Goal: Transaction & Acquisition: Purchase product/service

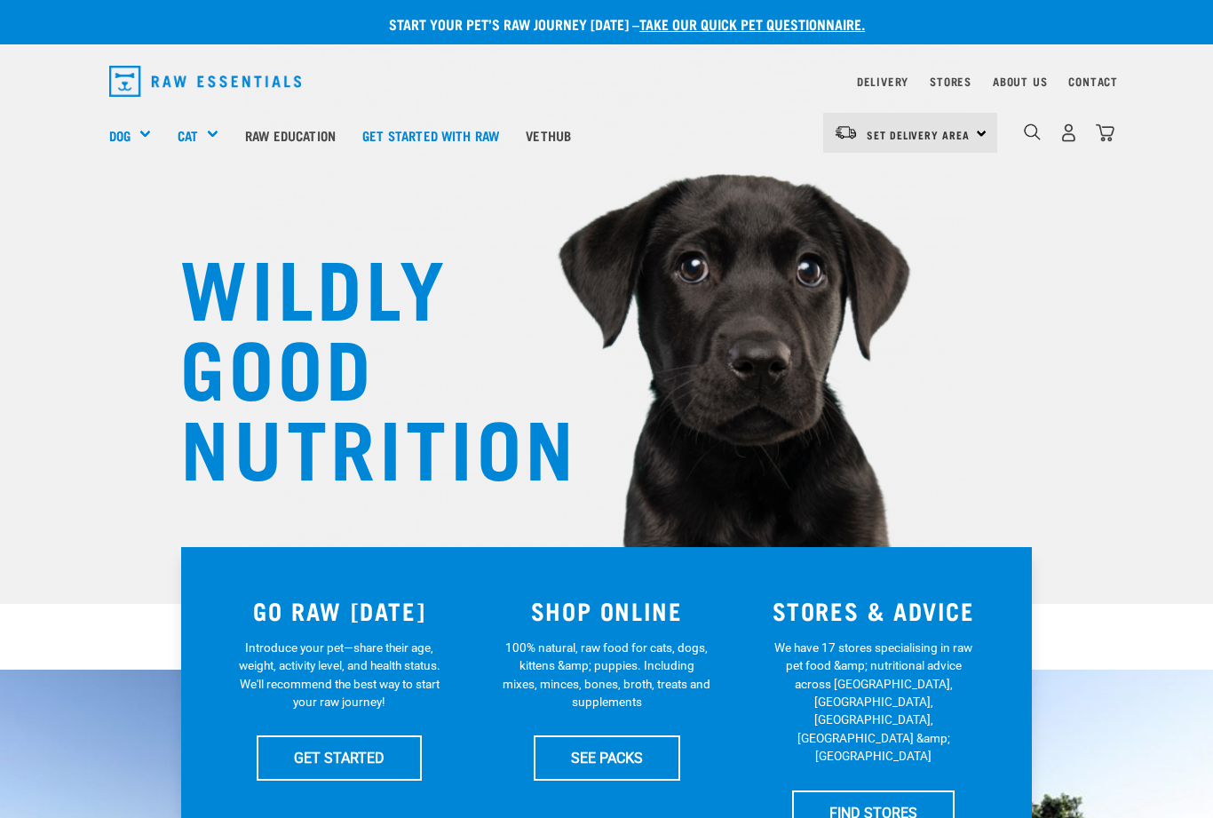
click at [0, 0] on div "Shop All Dog" at bounding box center [0, 0] width 0 height 0
click at [0, 0] on div "Mixes & Minces" at bounding box center [0, 0] width 0 height 0
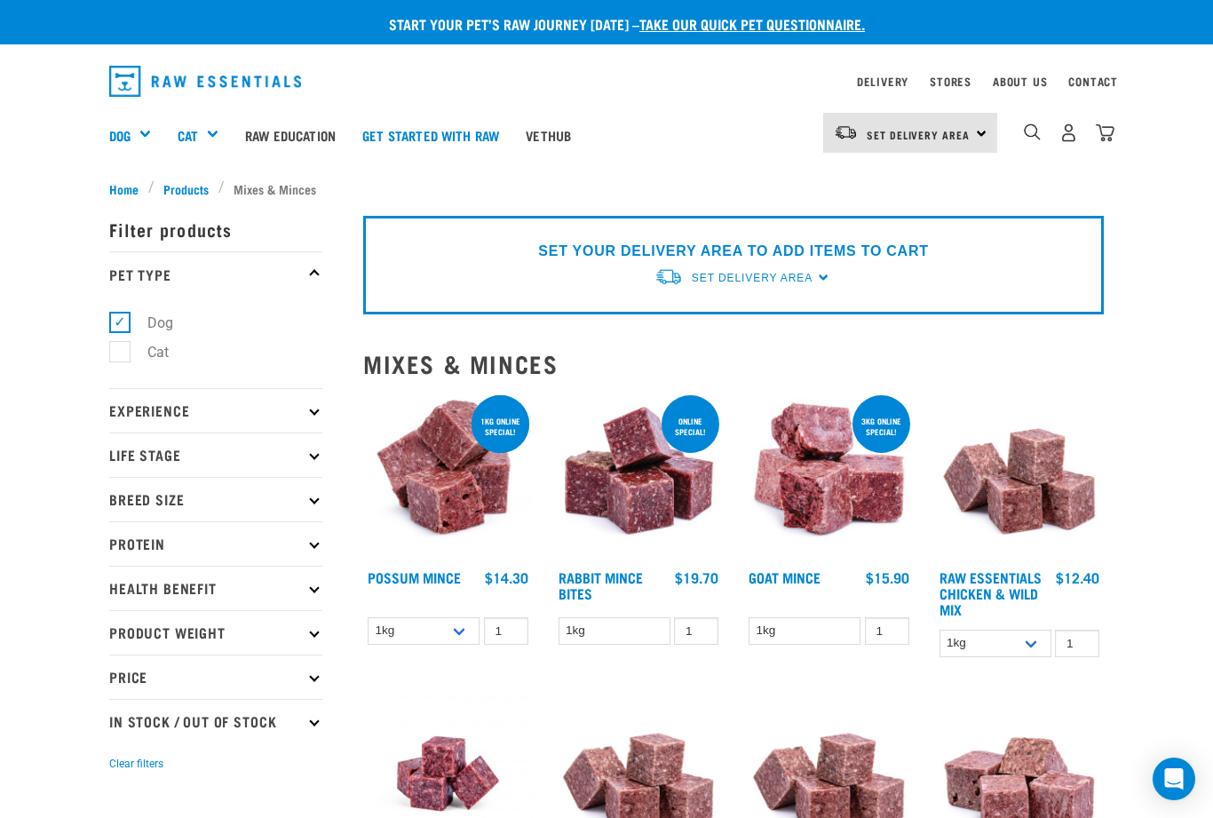
click at [1033, 139] on img "dropdown navigation" at bounding box center [1032, 131] width 17 height 17
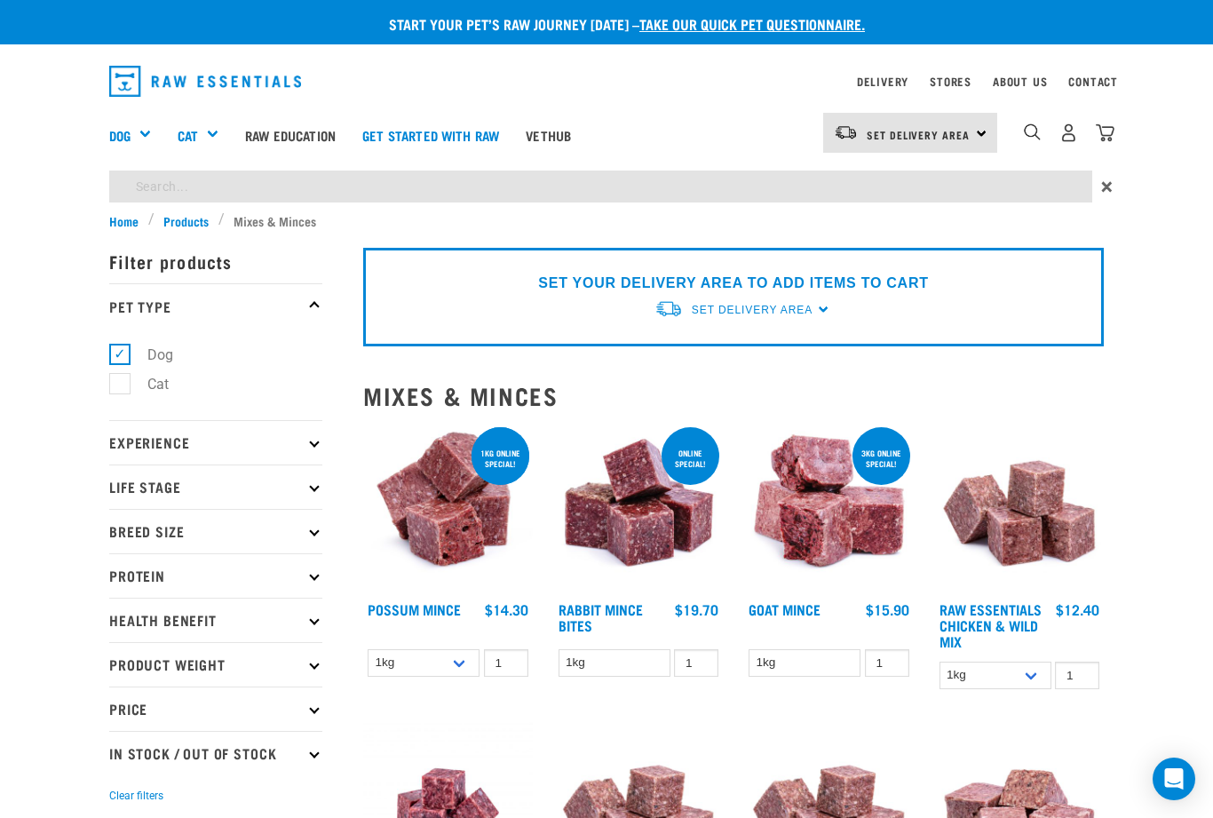
click at [195, 186] on input "search" at bounding box center [600, 187] width 983 height 32
type input "Veal tails"
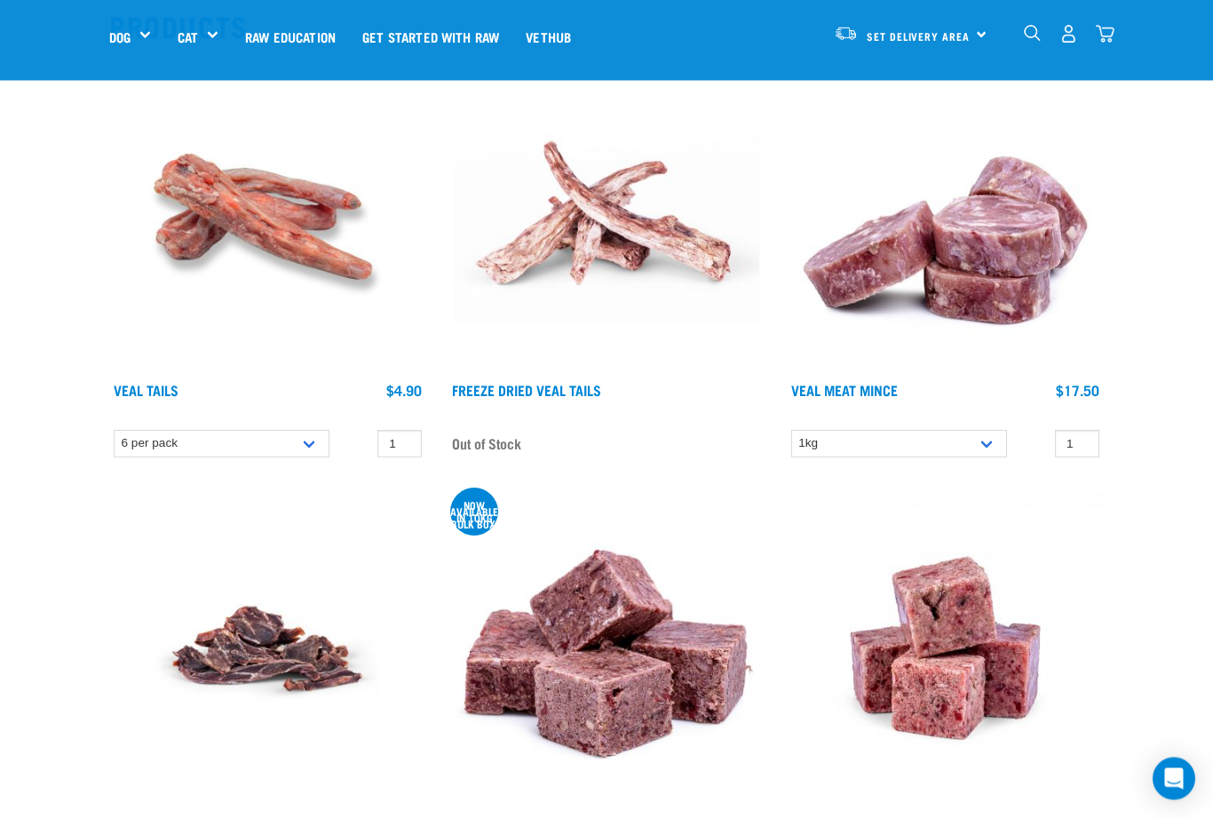
scroll to position [229, 0]
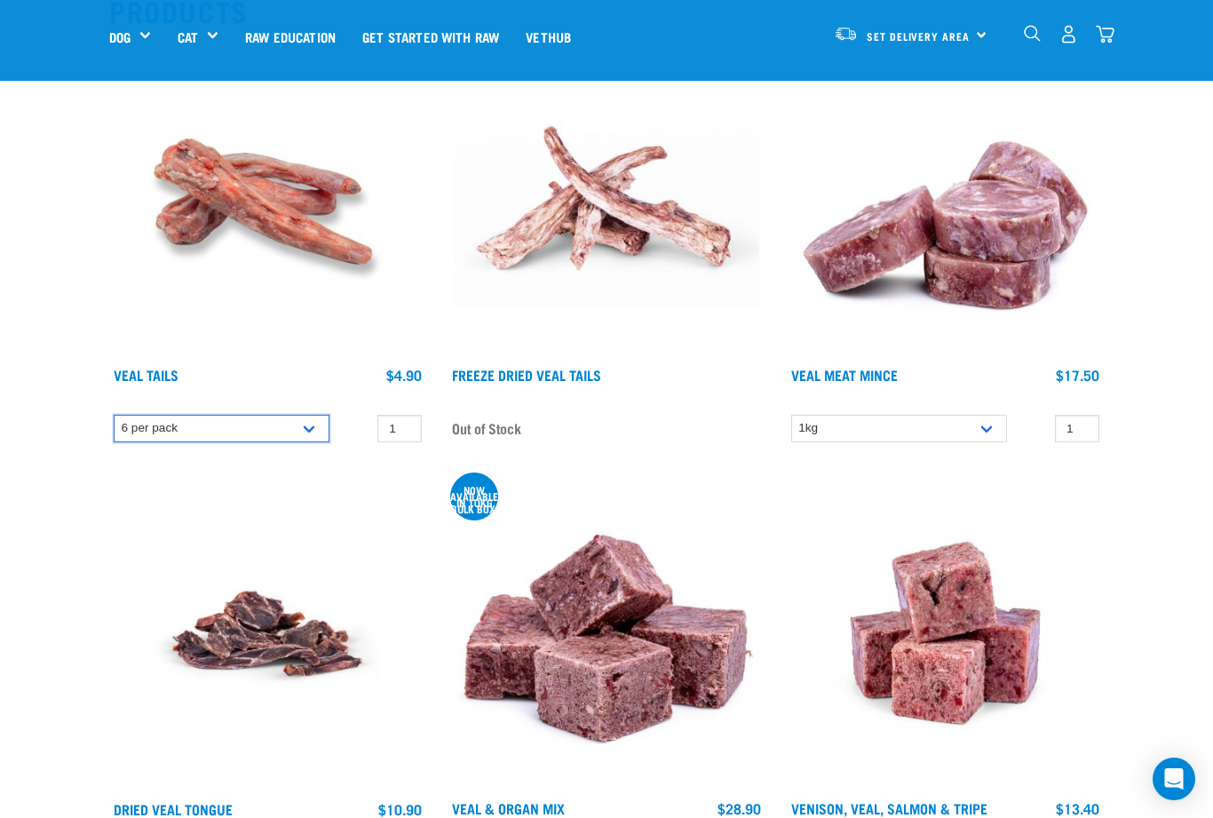
click at [307, 434] on select "6 per pack" at bounding box center [222, 429] width 216 height 28
click at [400, 422] on input "1" at bounding box center [399, 429] width 44 height 28
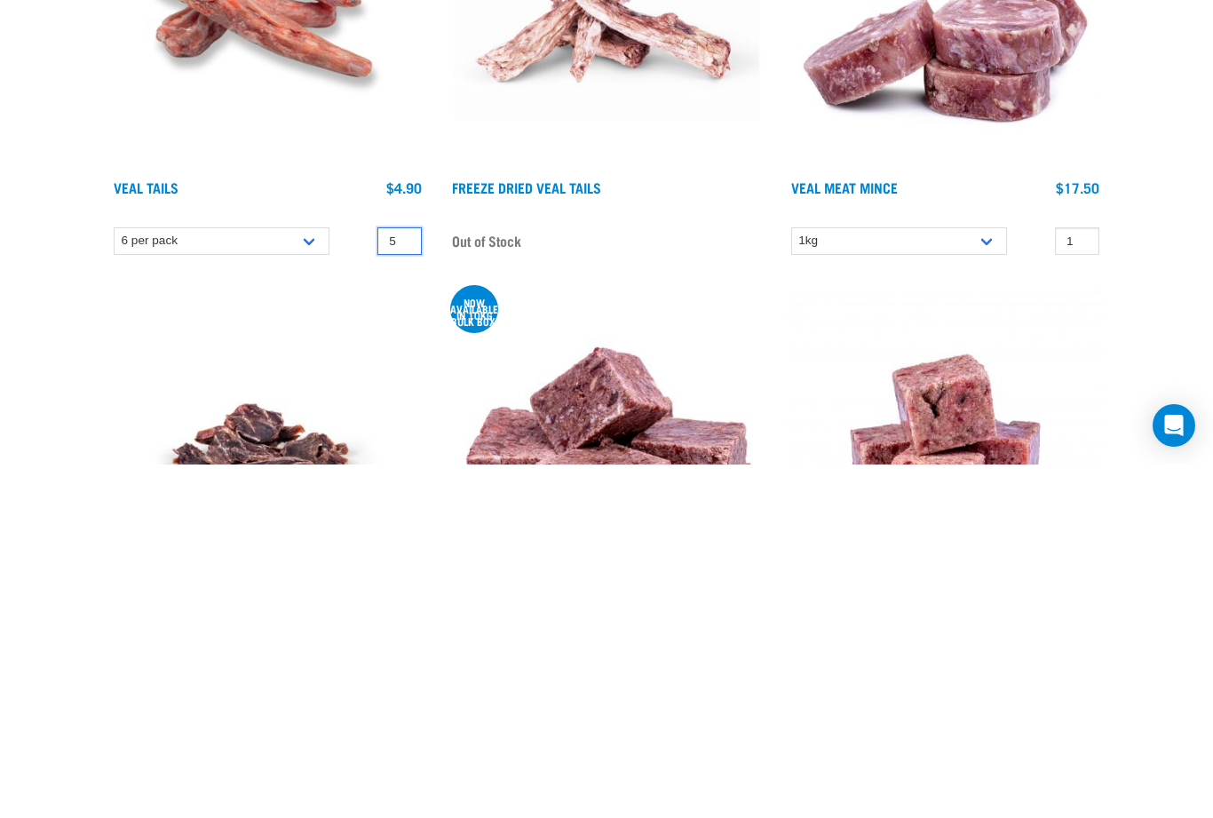
scroll to position [62, 0]
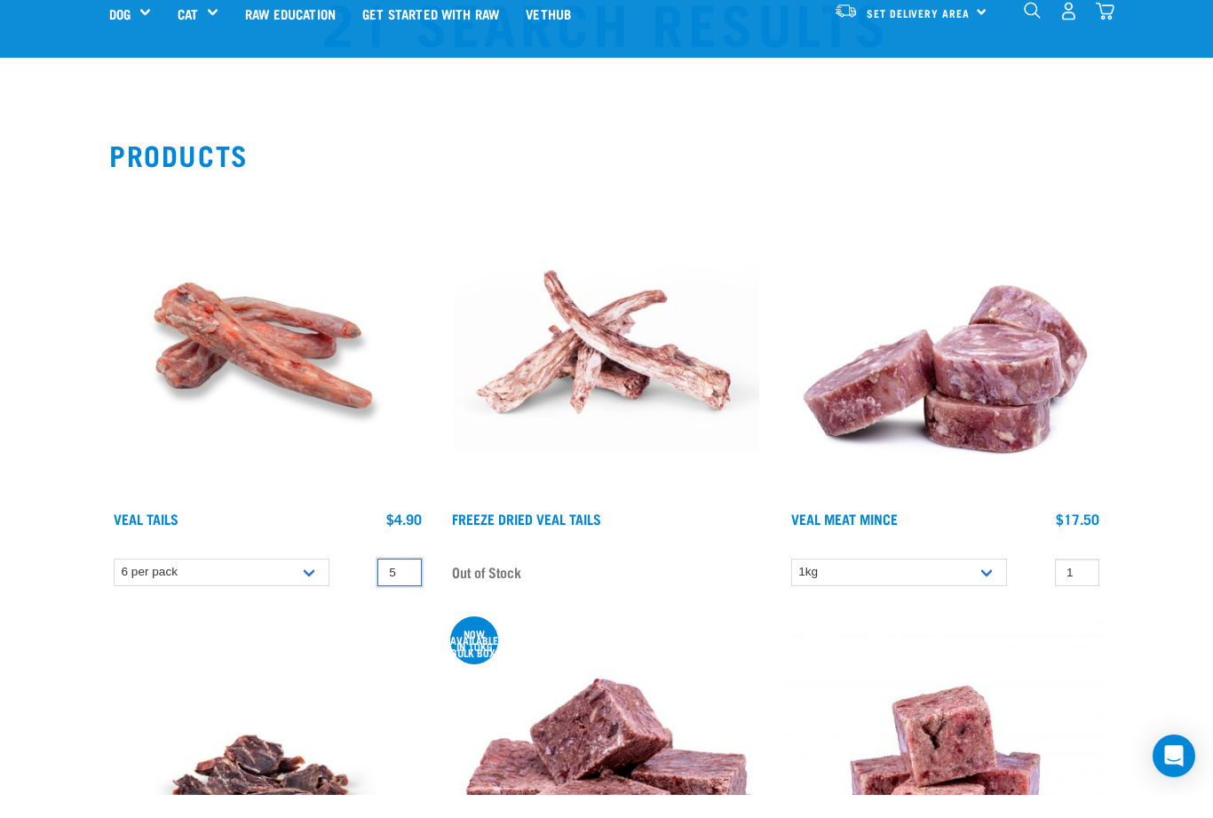
type input "5"
click at [278, 341] on img at bounding box center [267, 366] width 317 height 317
click at [293, 286] on img at bounding box center [267, 366] width 317 height 317
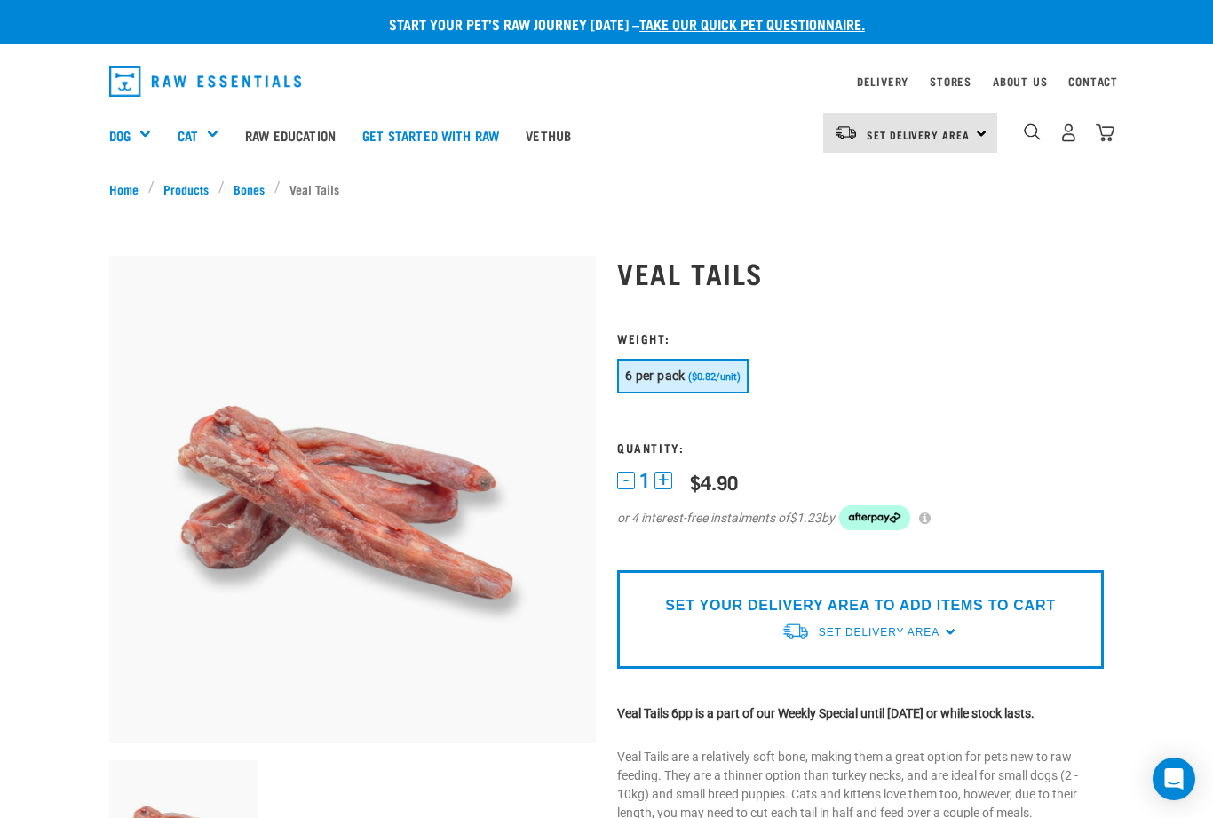
click at [664, 467] on form at bounding box center [860, 441] width 487 height 221
click at [655, 480] on button "+" at bounding box center [664, 481] width 18 height 18
click at [670, 472] on button "+" at bounding box center [664, 481] width 18 height 18
click at [672, 474] on button "+" at bounding box center [664, 481] width 18 height 18
click at [1070, 131] on img "dropdown navigation" at bounding box center [1069, 132] width 19 height 19
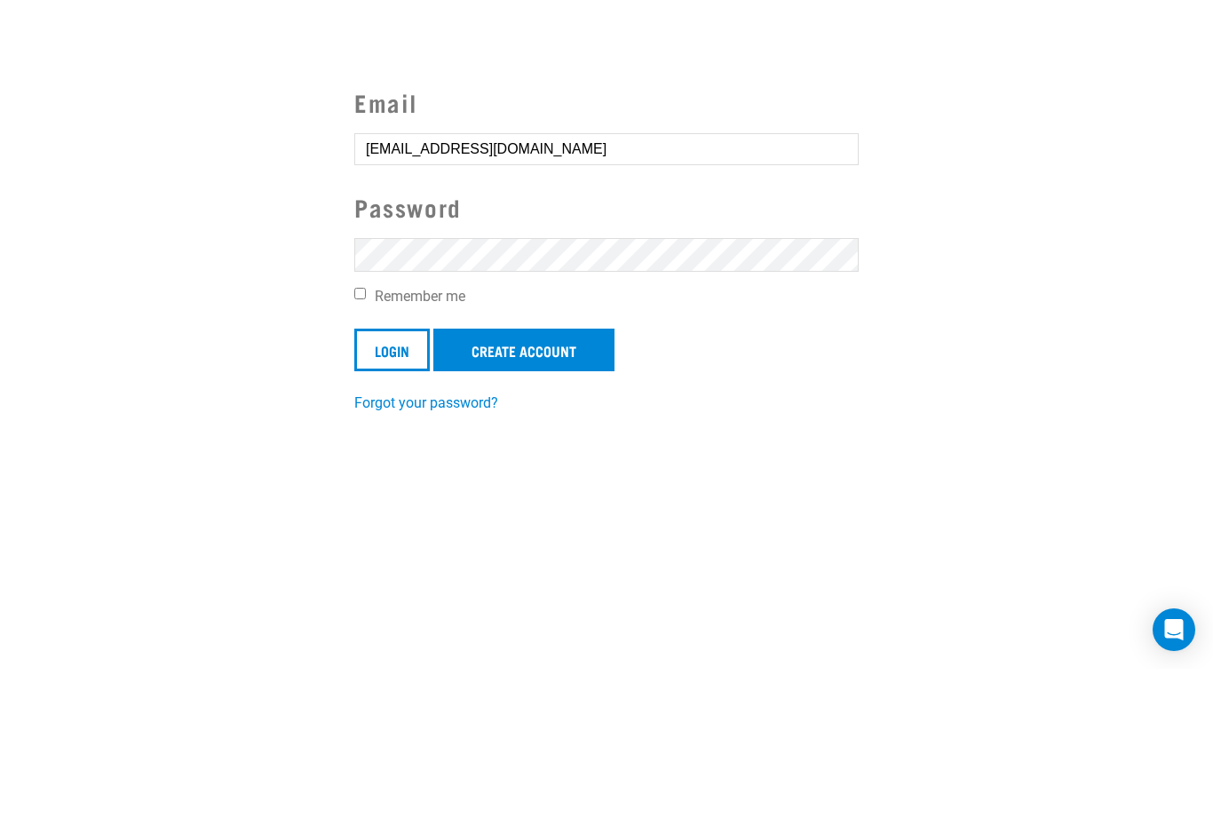
scroll to position [149, 0]
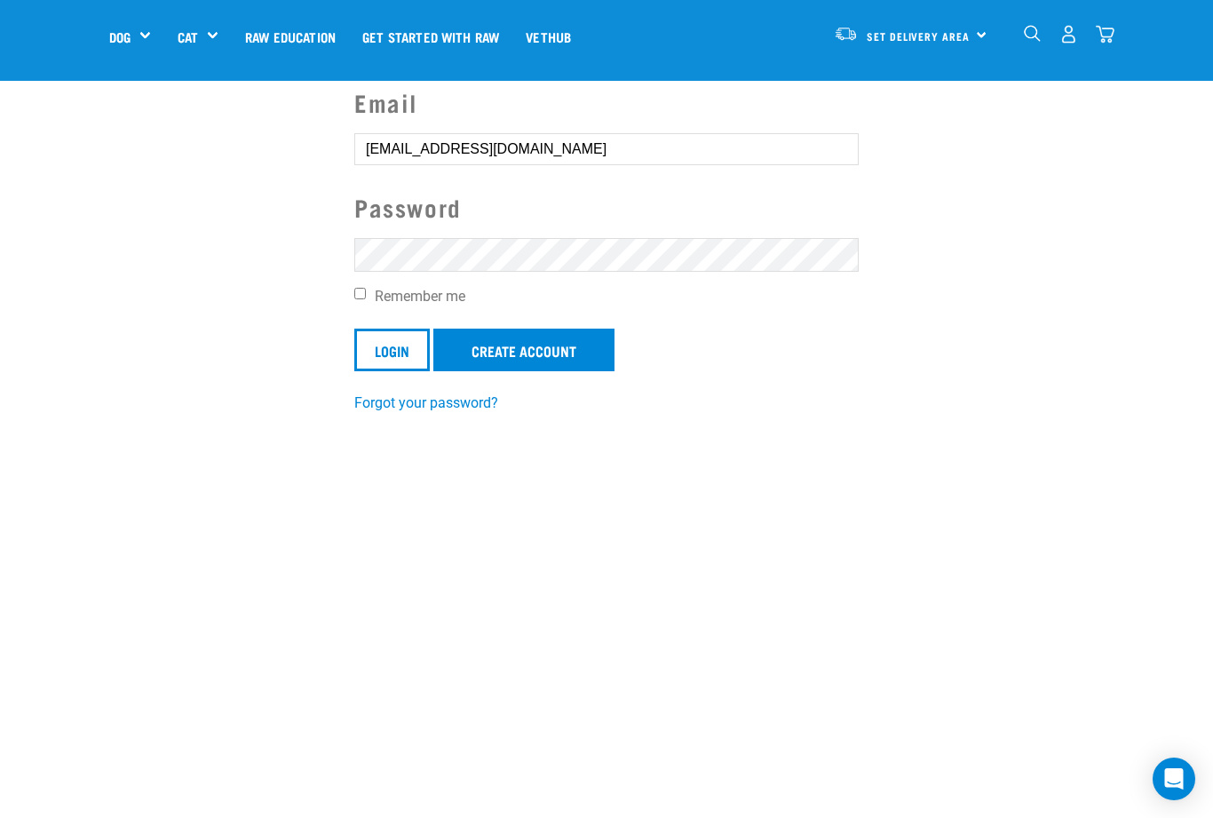
click at [362, 288] on input "Remember me" at bounding box center [360, 294] width 12 height 12
checkbox input "true"
click at [398, 355] on input "Login" at bounding box center [391, 350] width 75 height 43
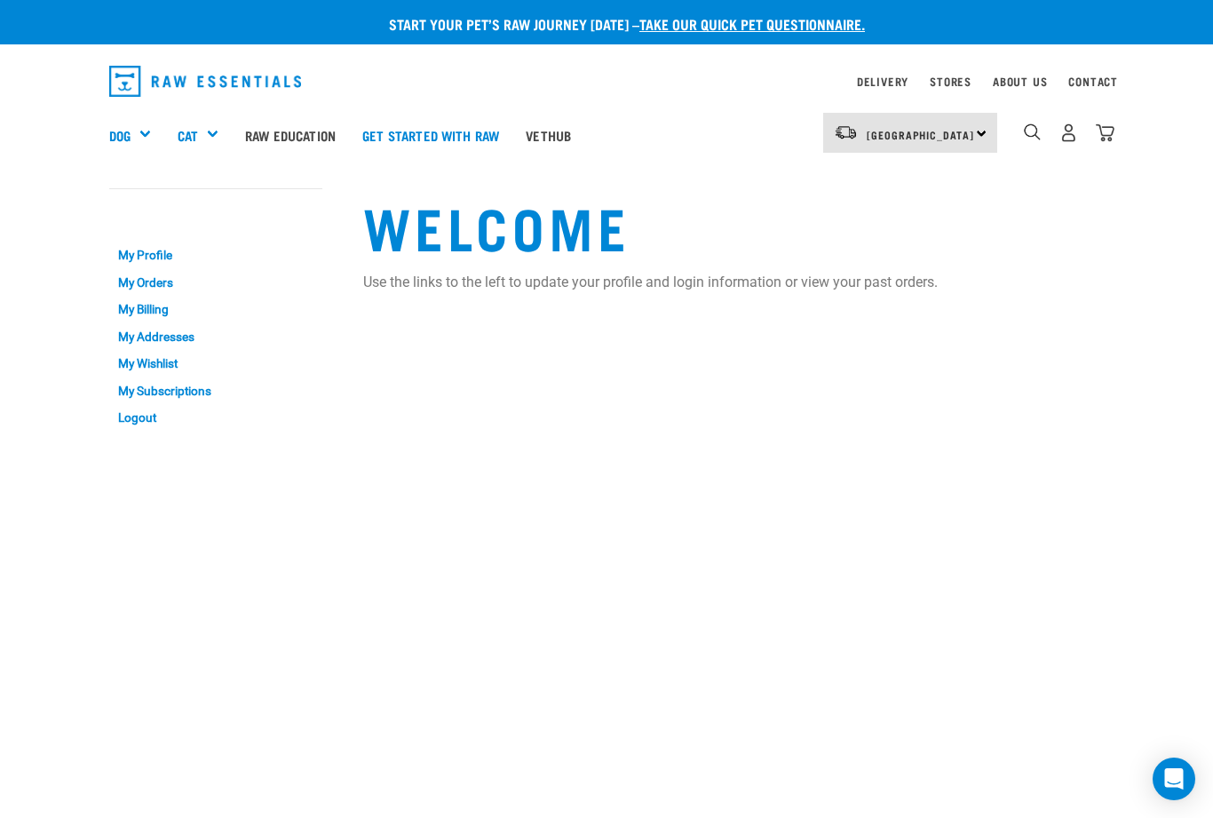
click at [1037, 126] on img "dropdown navigation" at bounding box center [1032, 131] width 17 height 17
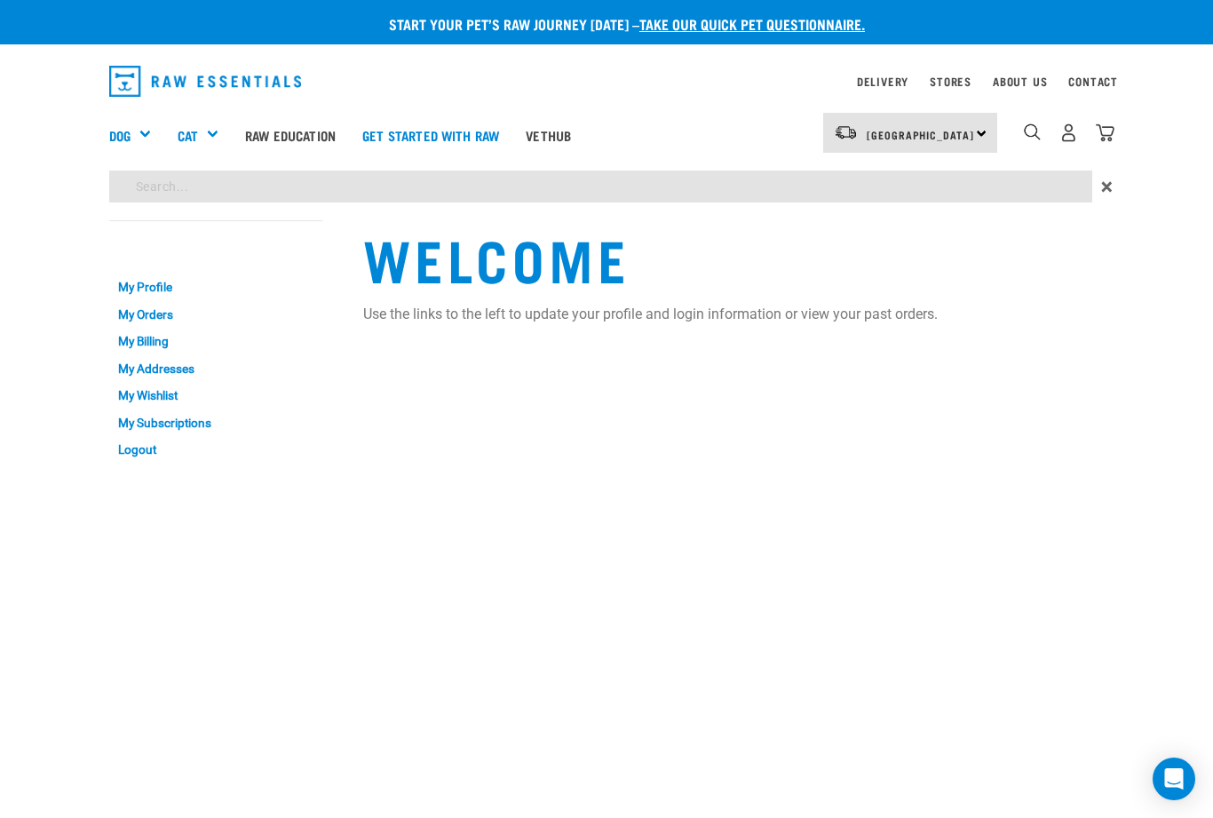
click at [1029, 127] on img "dropdown navigation" at bounding box center [1032, 131] width 17 height 17
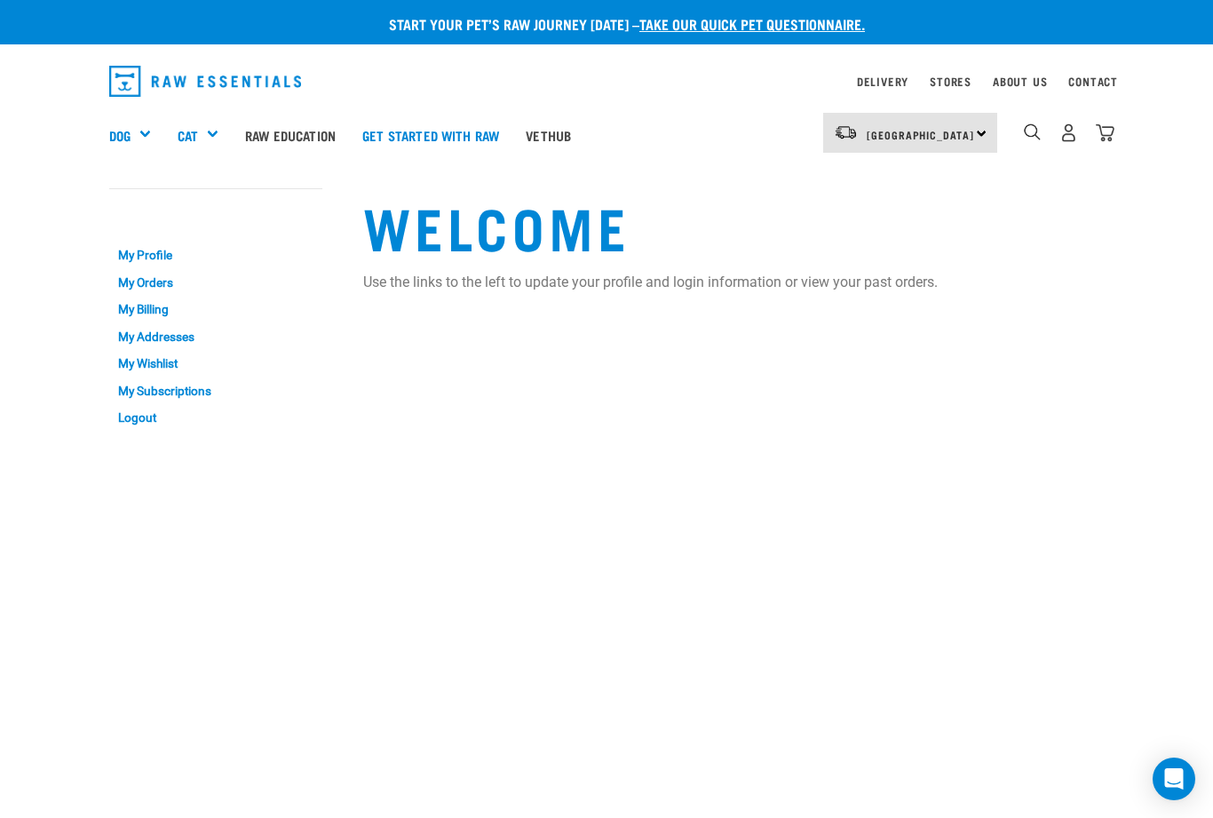
click at [1029, 131] on img "dropdown navigation" at bounding box center [1032, 131] width 17 height 17
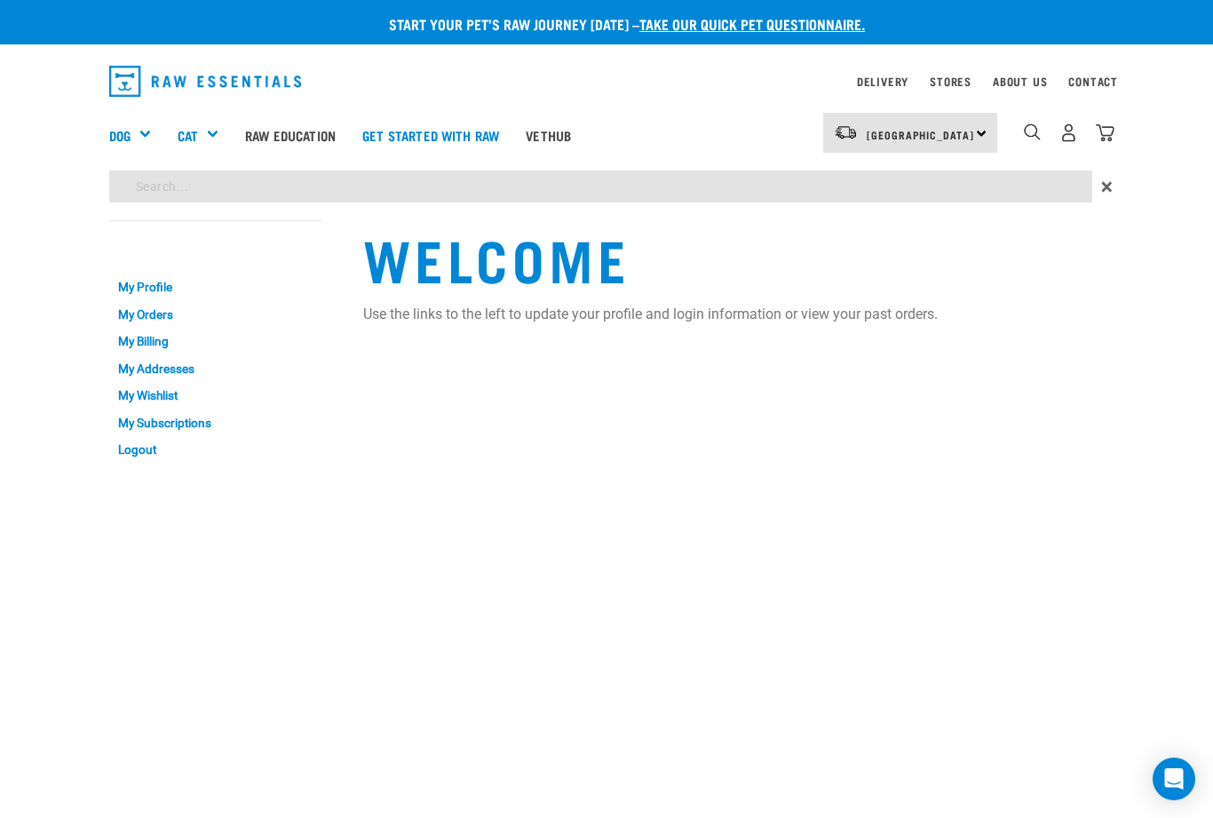
click at [159, 185] on input "search" at bounding box center [600, 187] width 983 height 32
type input "Veal tails"
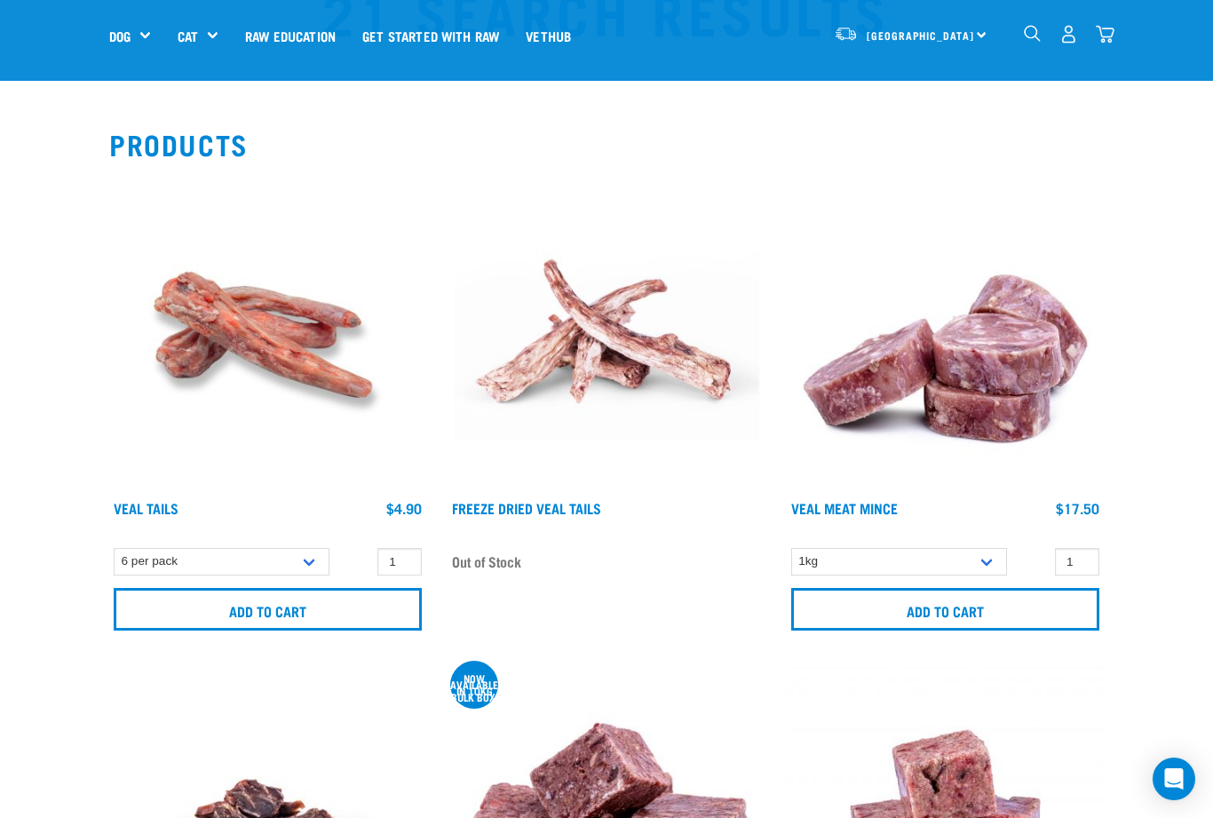
scroll to position [98, 0]
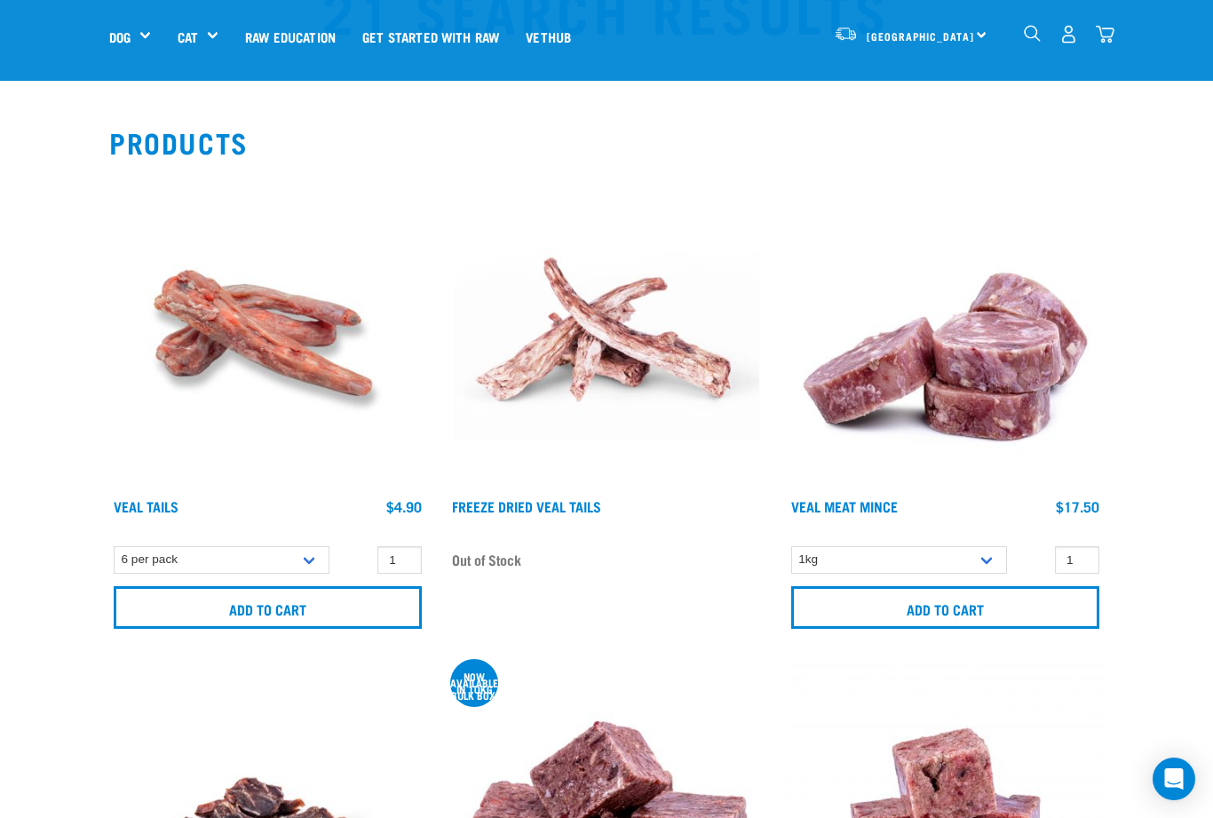
click at [323, 602] on input "Add to cart" at bounding box center [268, 607] width 308 height 43
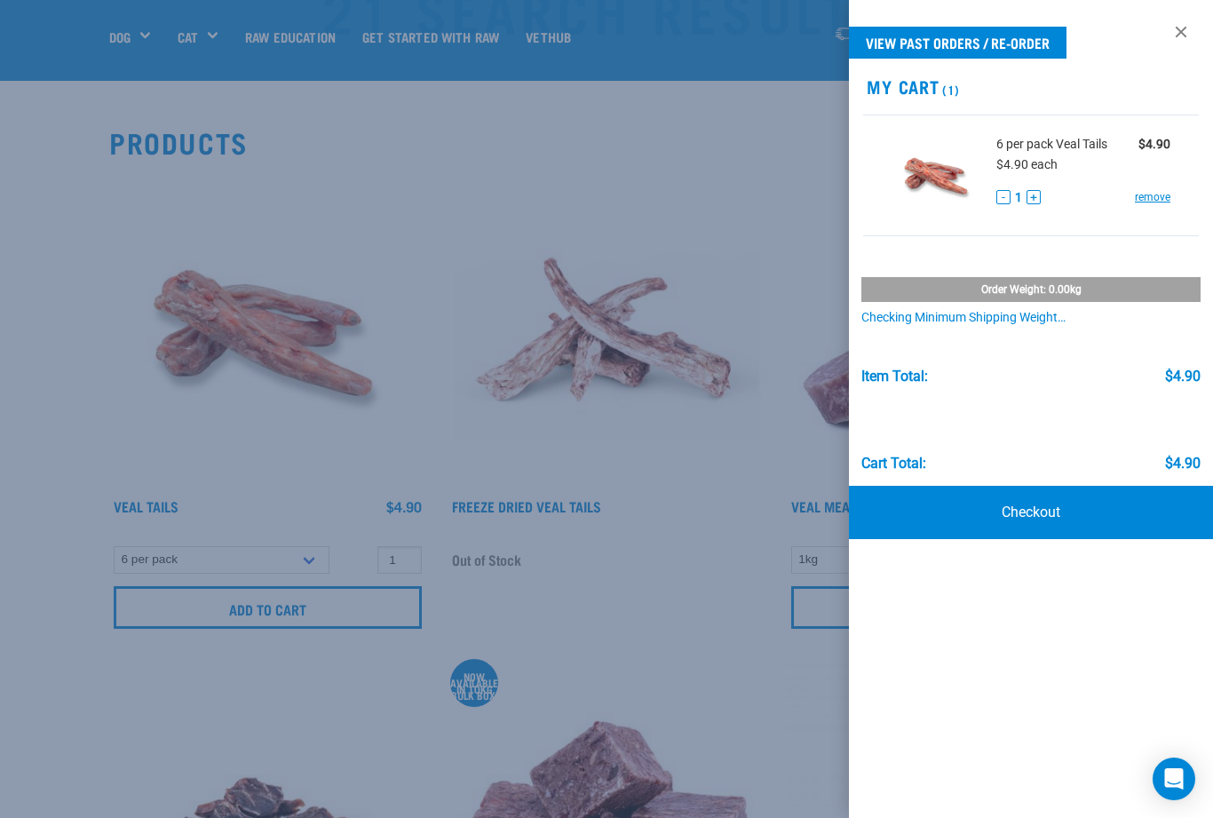
click at [1038, 190] on button "+" at bounding box center [1034, 197] width 14 height 14
click at [1031, 185] on div "6 per pack Veal Tails $4.90 $4.90 each - 2 + remove" at bounding box center [1076, 175] width 187 height 81
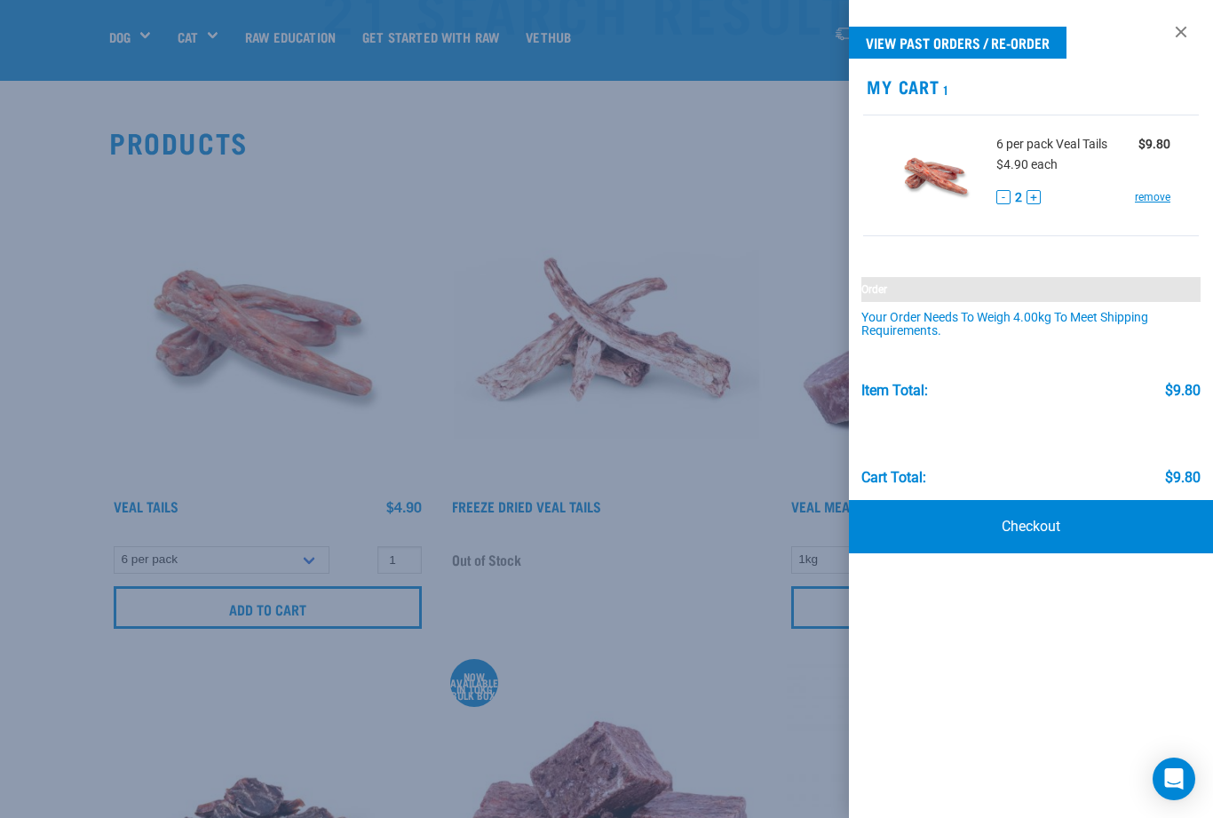
click at [1036, 183] on div "6 per pack Veal Tails $9.80 $4.90 each - 2 + remove" at bounding box center [1076, 175] width 187 height 81
click at [1029, 191] on button "+" at bounding box center [1034, 197] width 14 height 14
click at [1036, 190] on button "+" at bounding box center [1034, 197] width 14 height 14
click at [1037, 190] on button "+" at bounding box center [1034, 197] width 14 height 14
click at [684, 623] on div at bounding box center [606, 409] width 1213 height 818
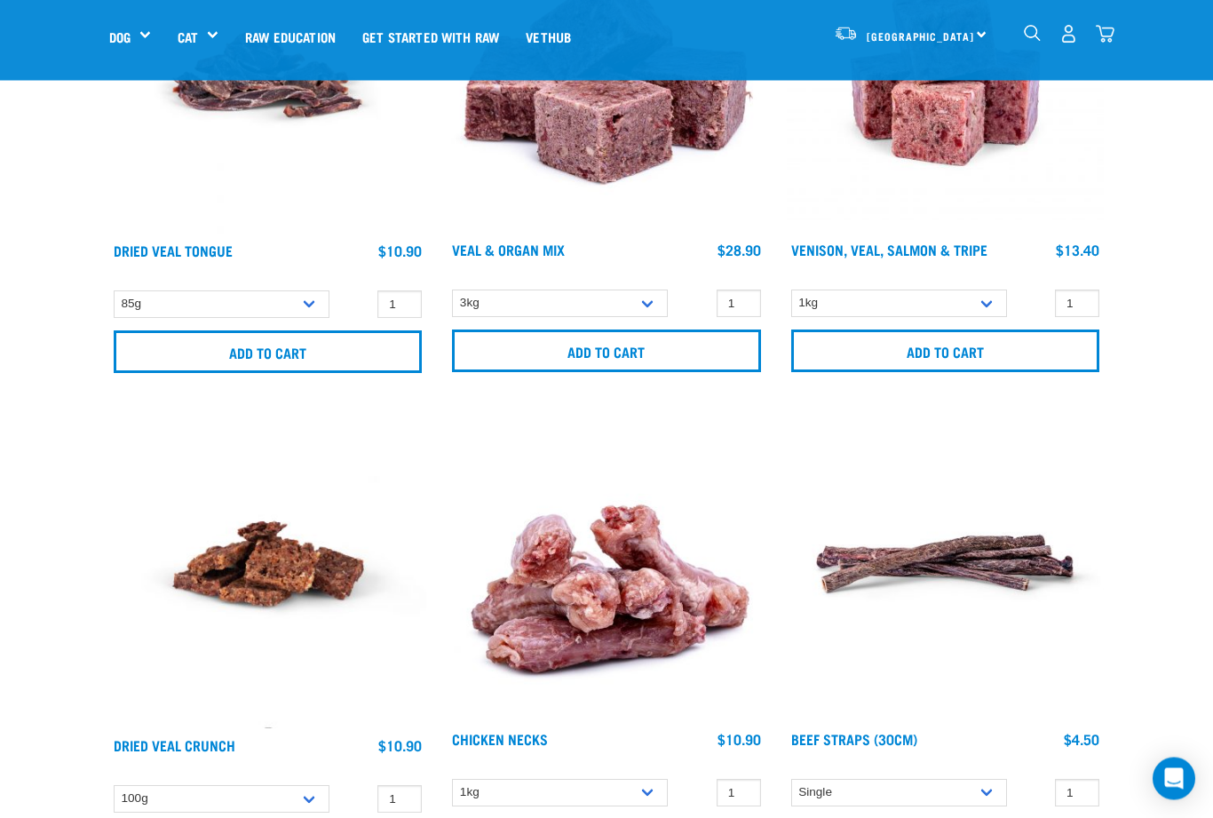
scroll to position [809, 0]
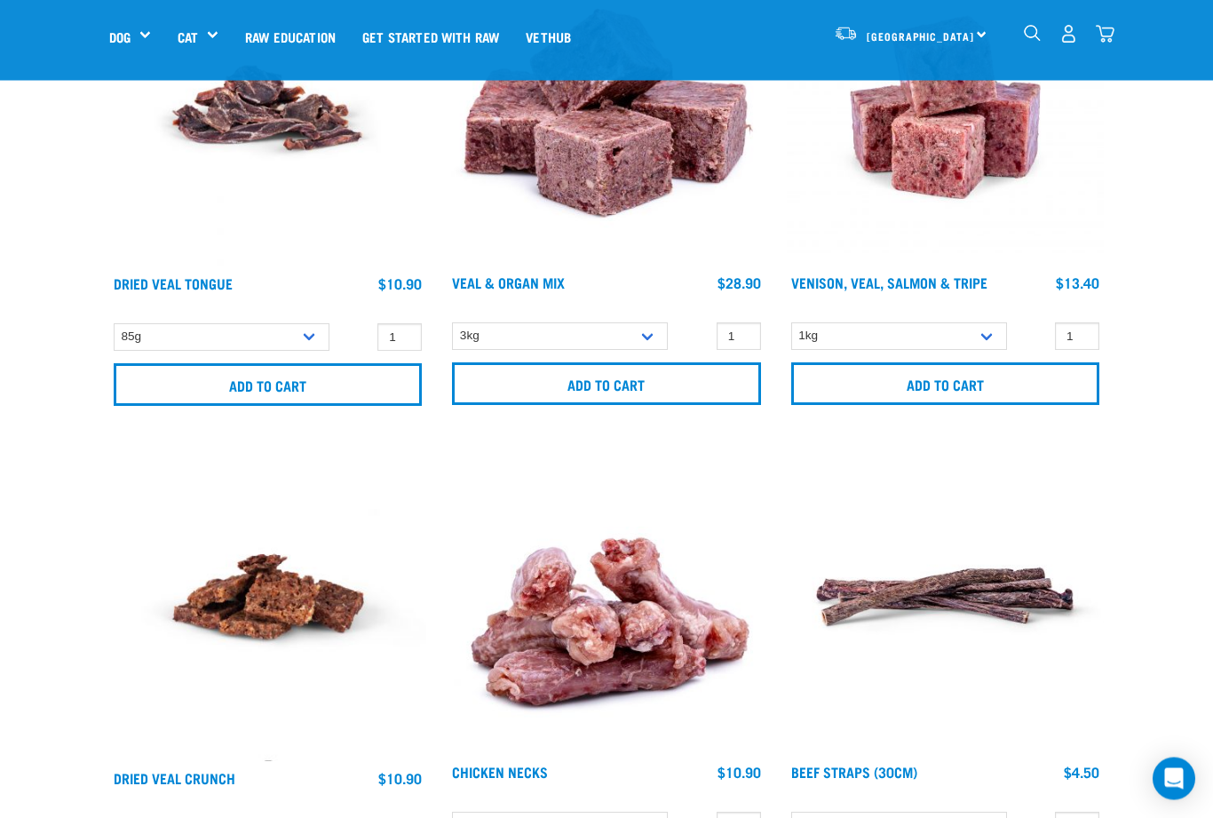
click at [584, 18] on link "Vethub" at bounding box center [548, 36] width 72 height 71
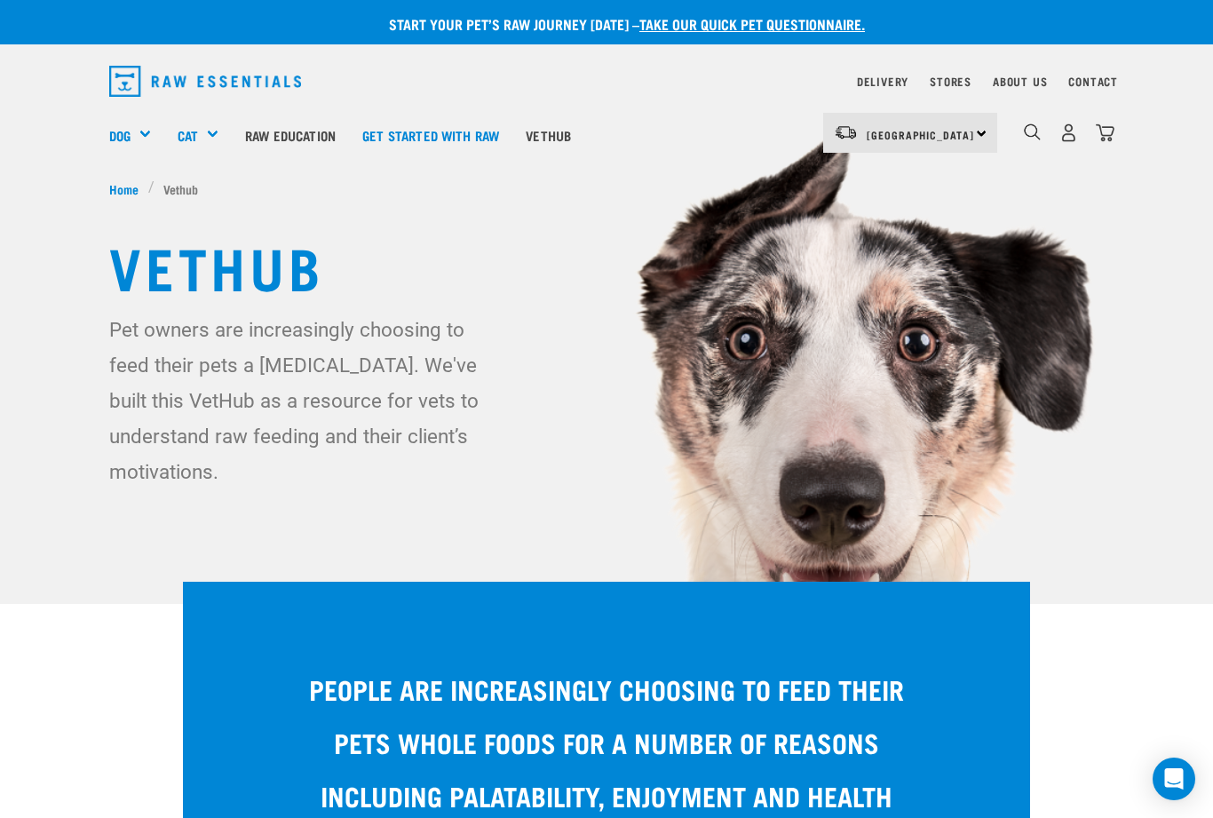
click at [1127, 644] on div "People are increasingly choosing to feed their pets whole foods for a number of…" at bounding box center [606, 768] width 1213 height 394
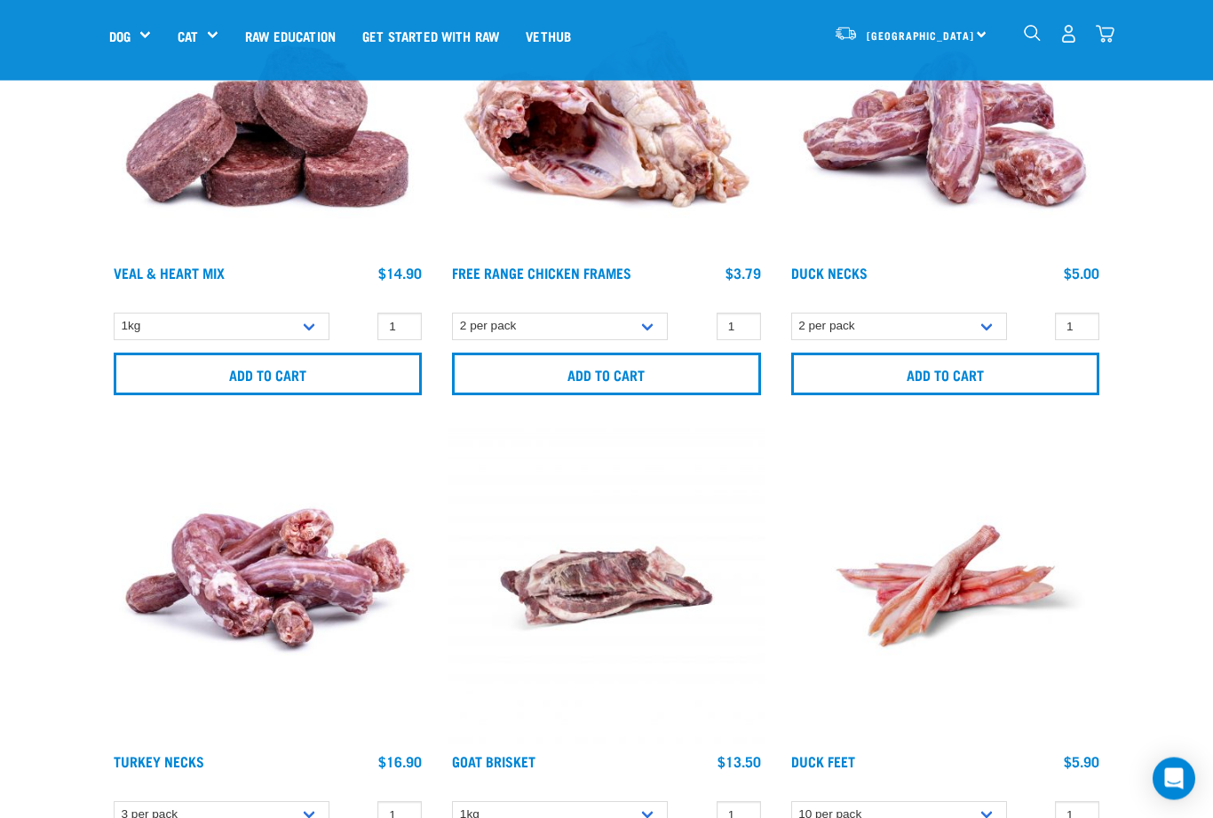
scroll to position [1618, 0]
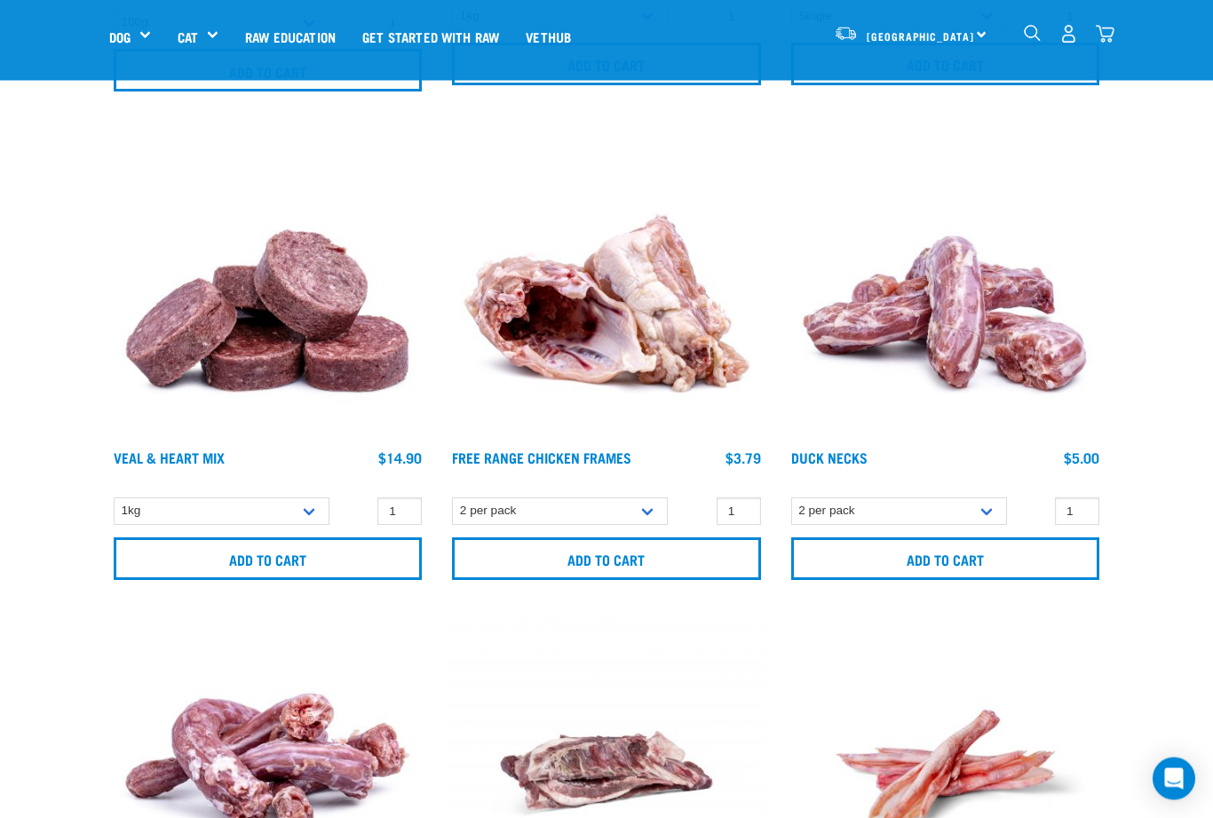
click at [958, 559] on input "Add to cart" at bounding box center [945, 559] width 308 height 43
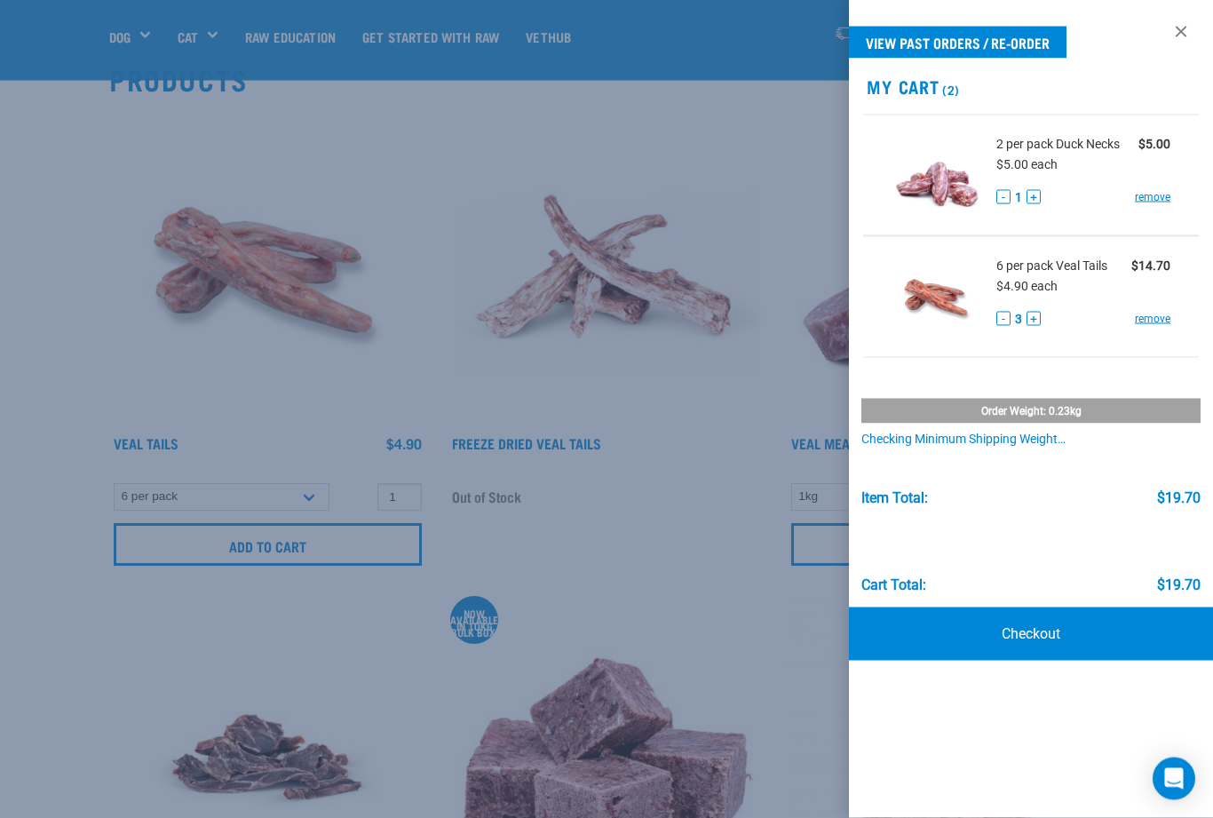
scroll to position [0, 0]
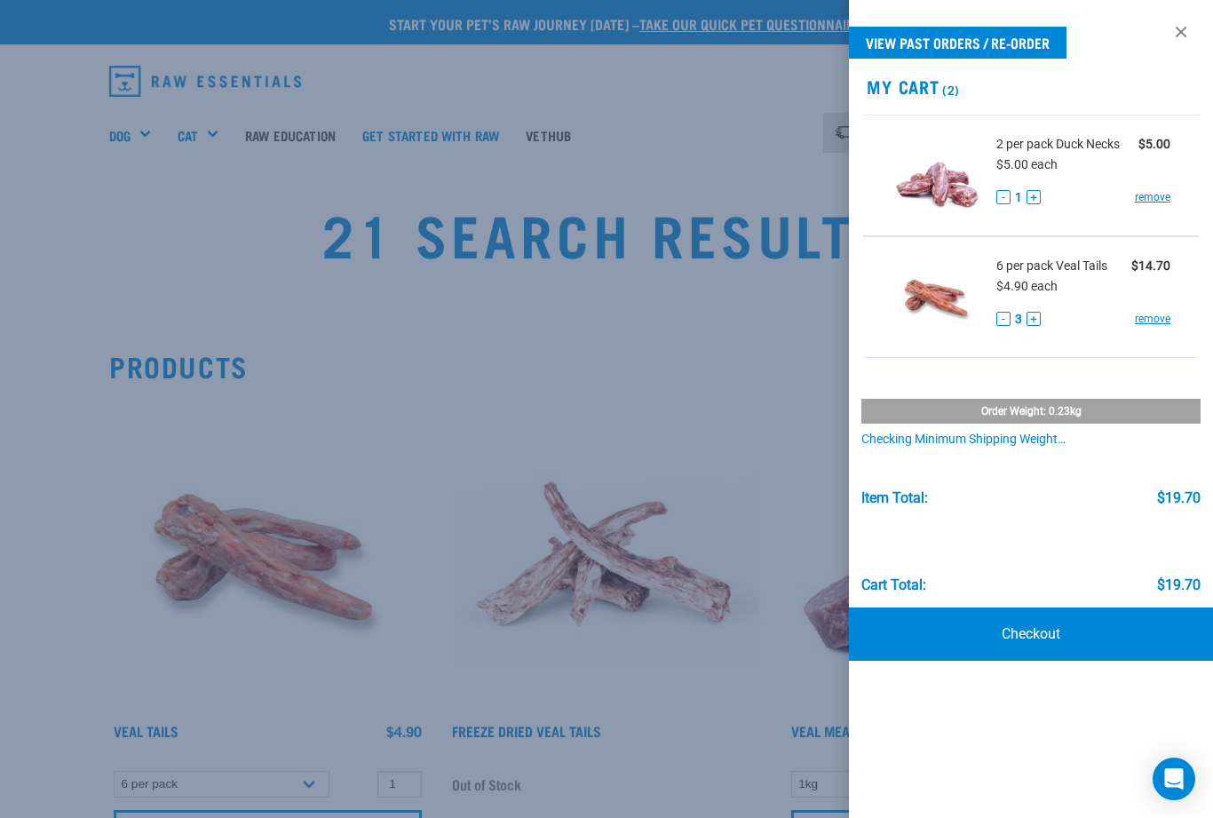
click at [1176, 21] on link at bounding box center [1181, 32] width 28 height 28
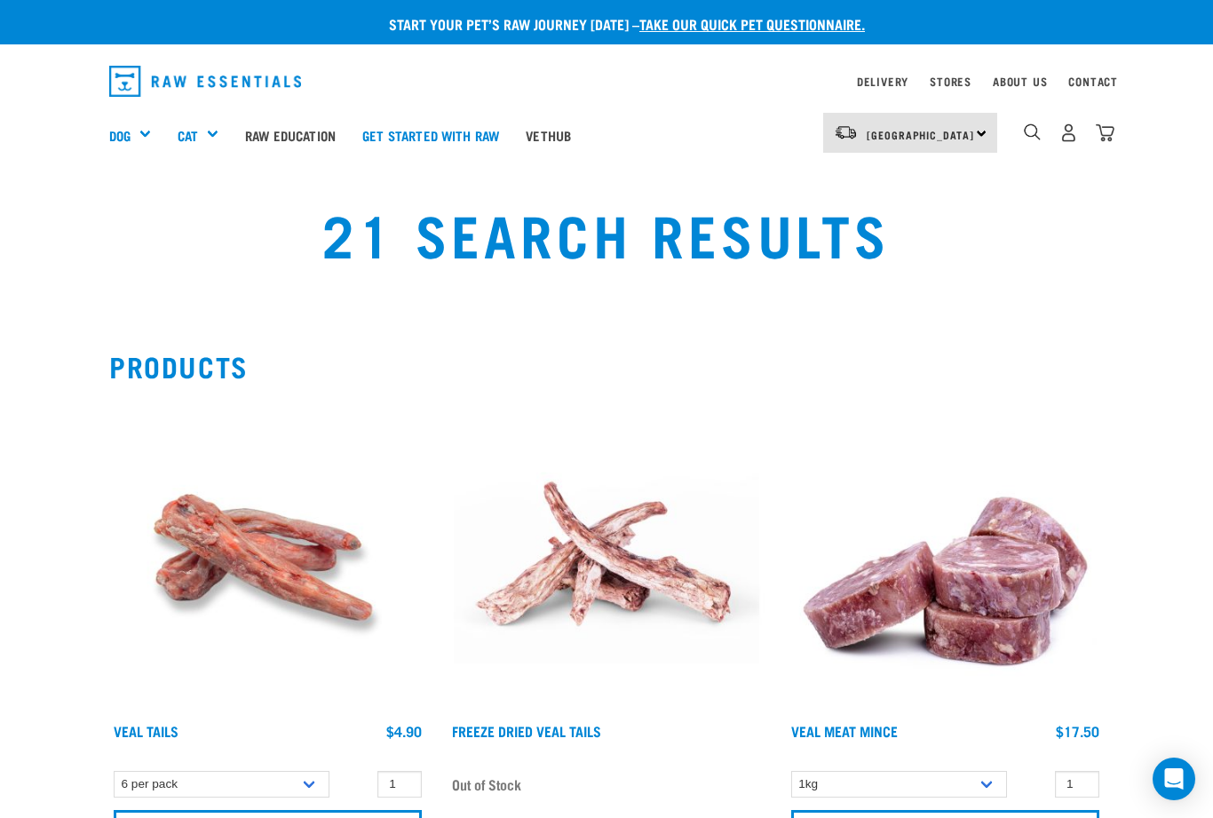
click at [0, 0] on div "Mixes & Minces" at bounding box center [0, 0] width 0 height 0
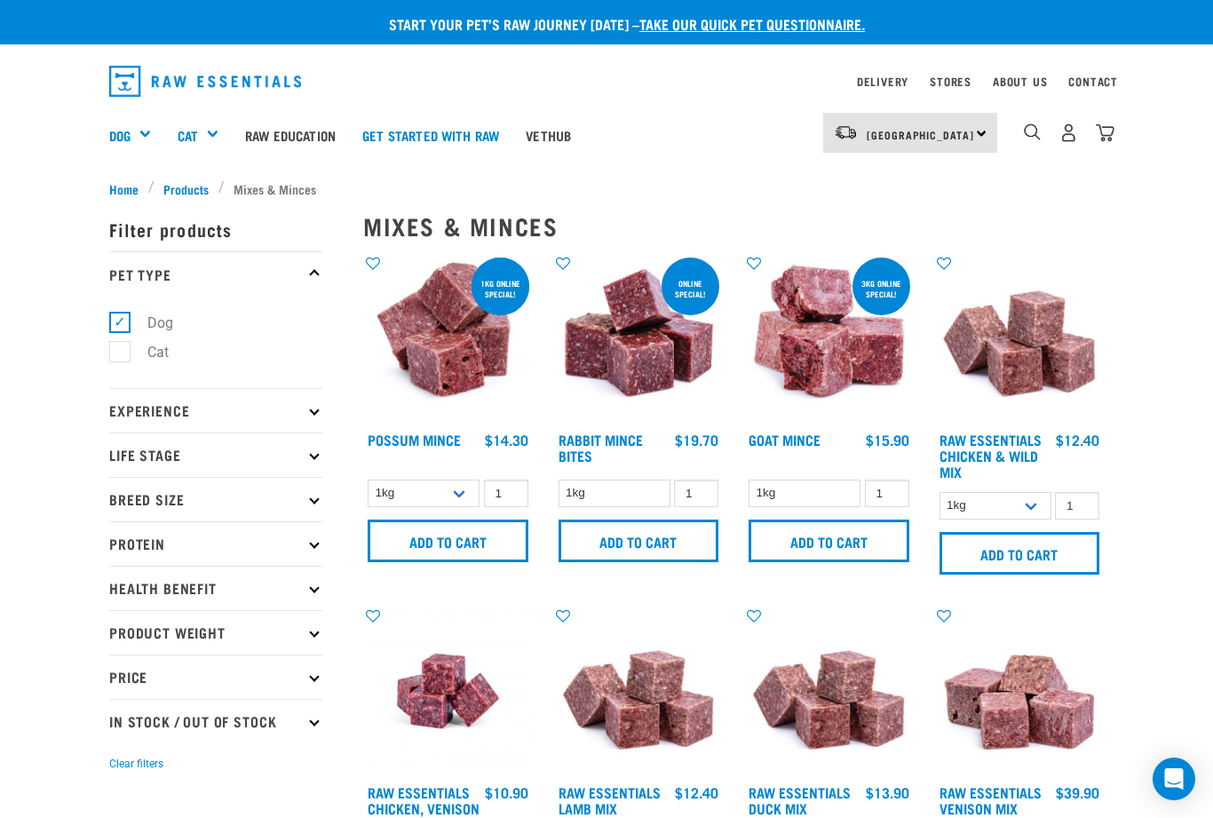
click at [459, 347] on img at bounding box center [448, 339] width 170 height 170
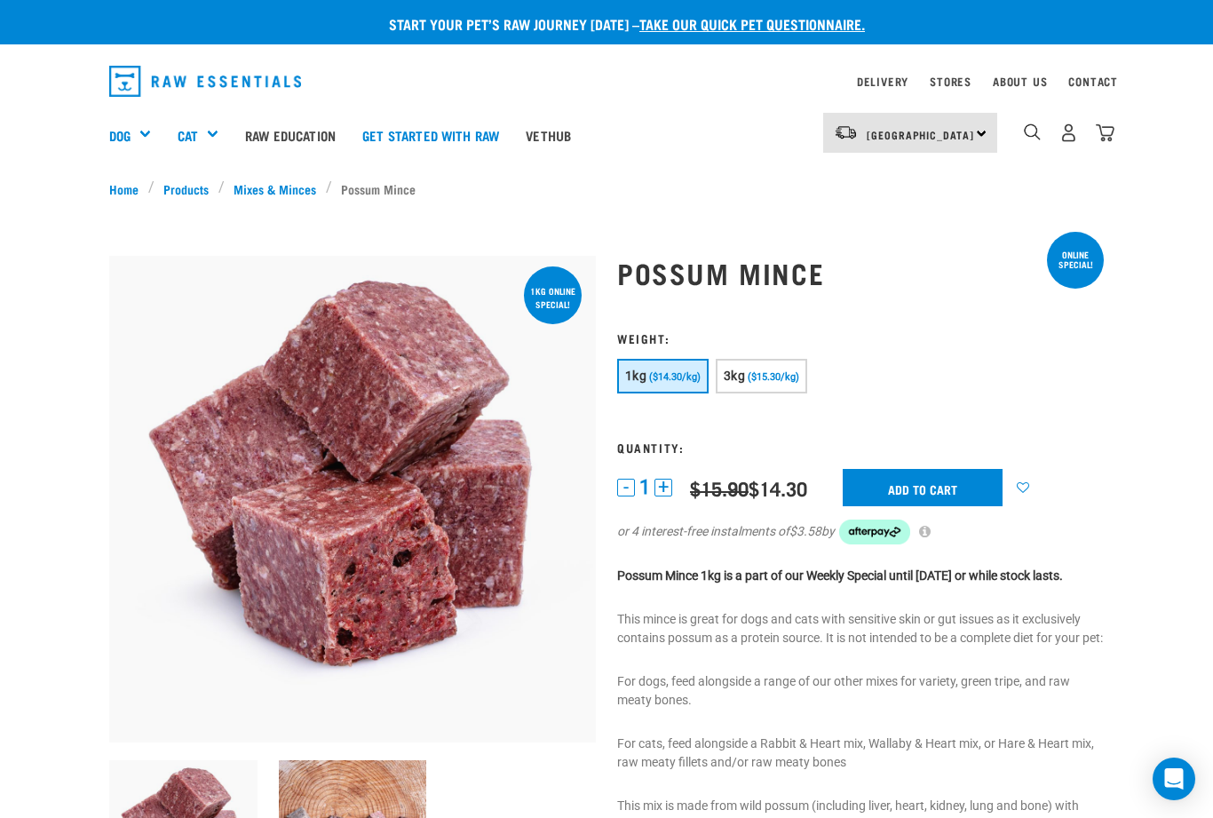
click at [144, 144] on div "Dog" at bounding box center [136, 134] width 55 height 71
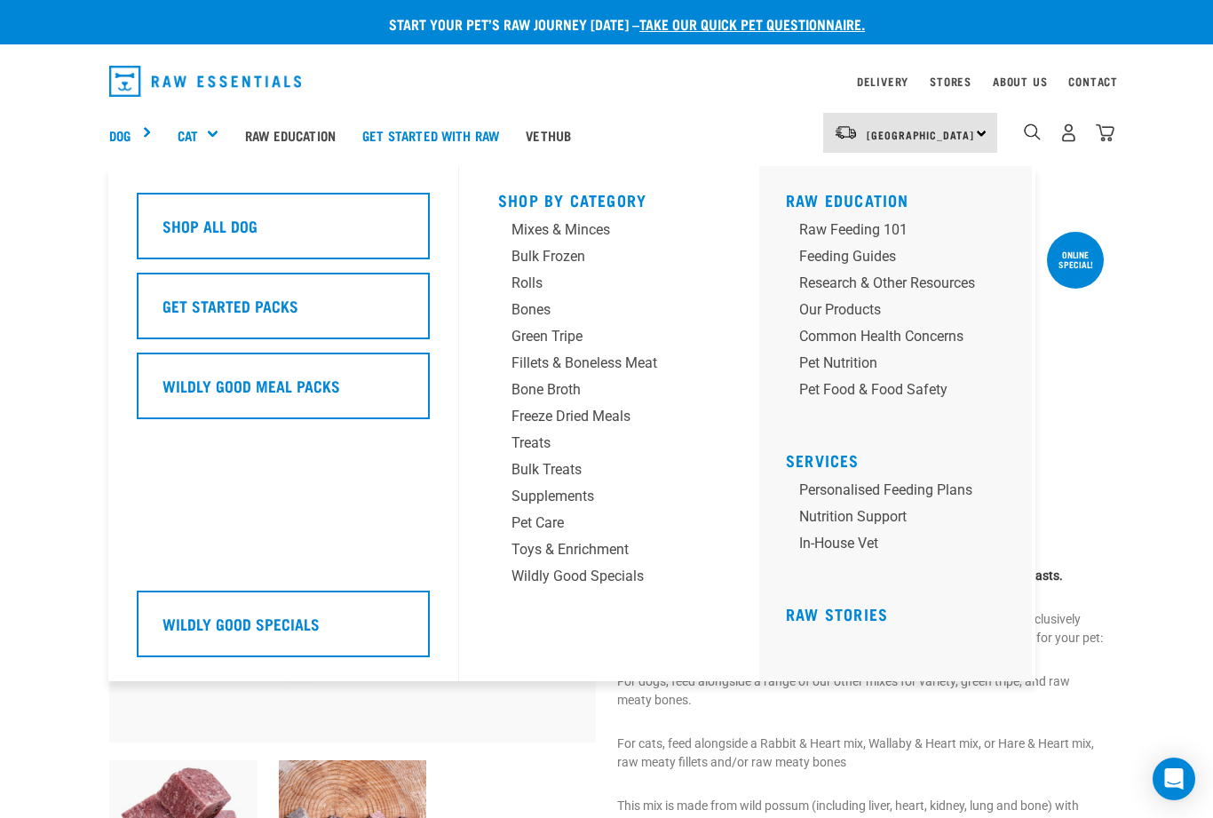
click at [302, 227] on div "Shop All Dog" at bounding box center [283, 226] width 293 height 67
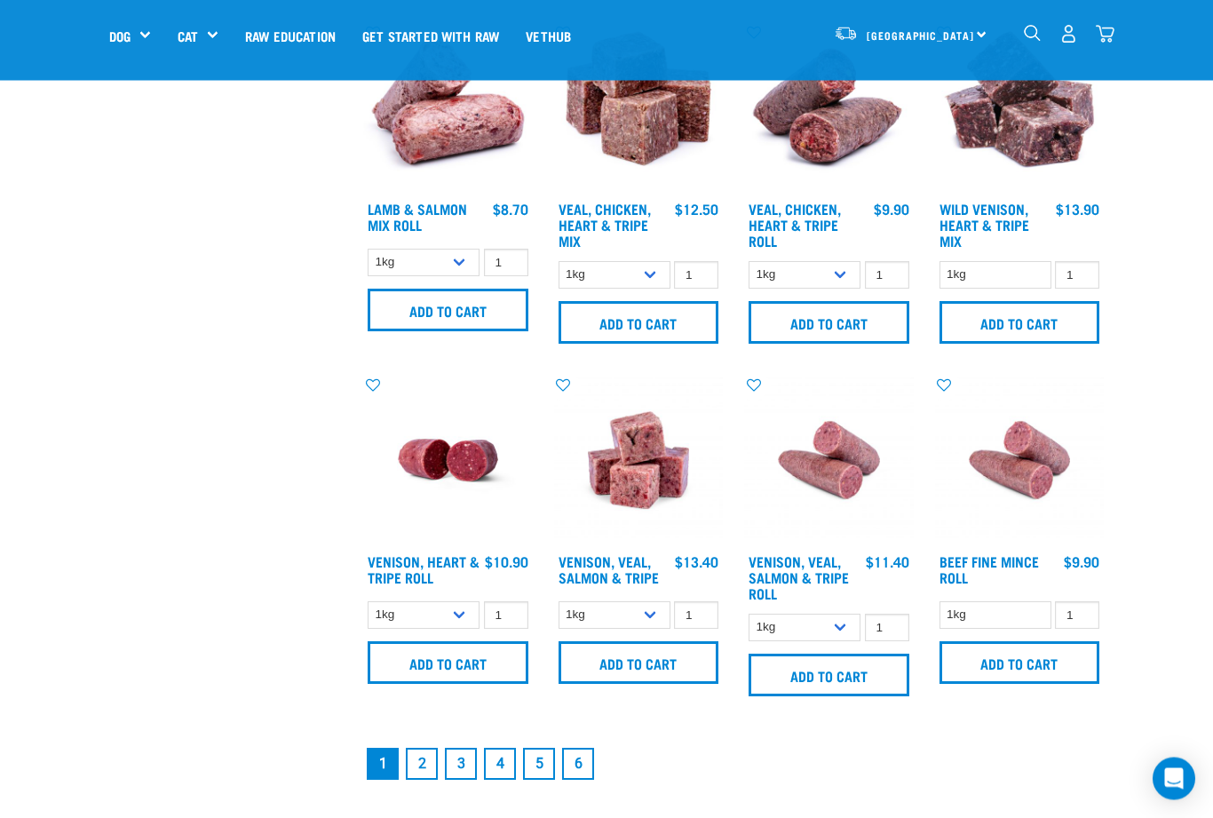
scroll to position [2161, 0]
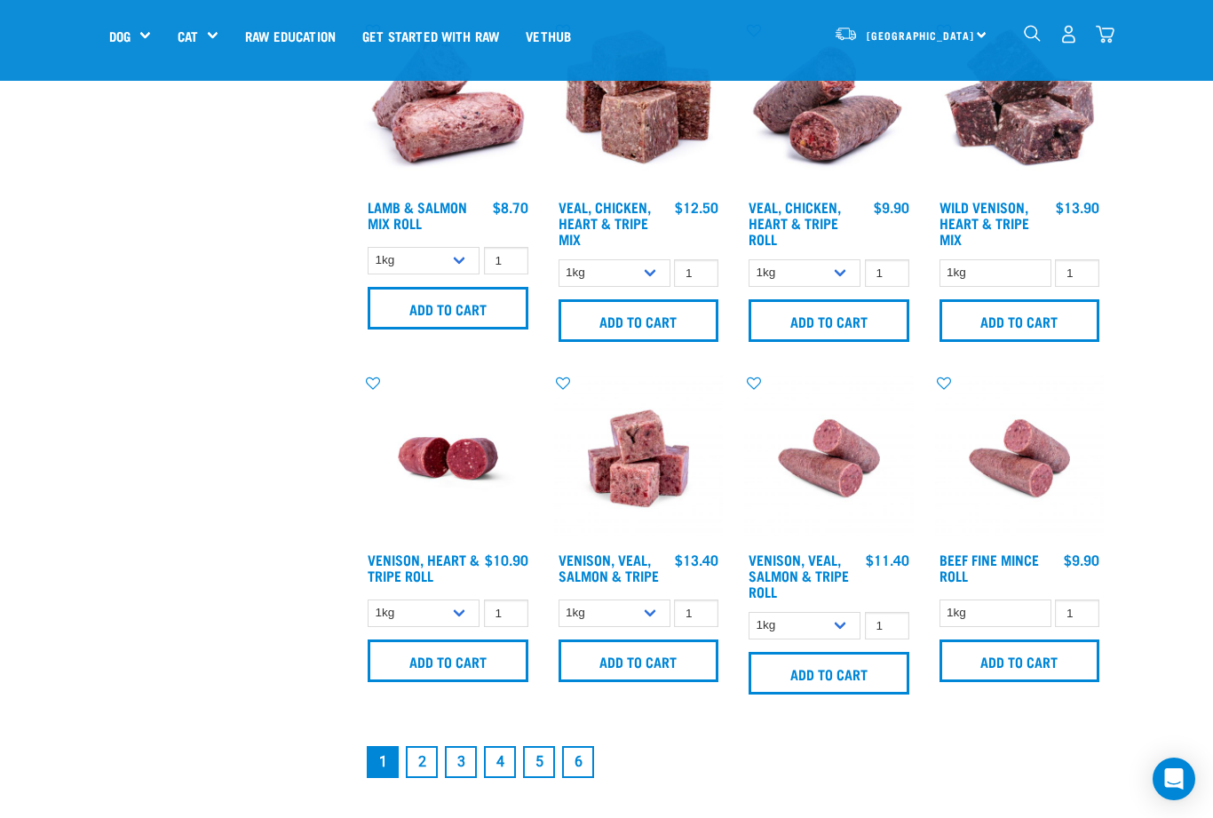
click at [429, 778] on link "2" at bounding box center [422, 762] width 32 height 32
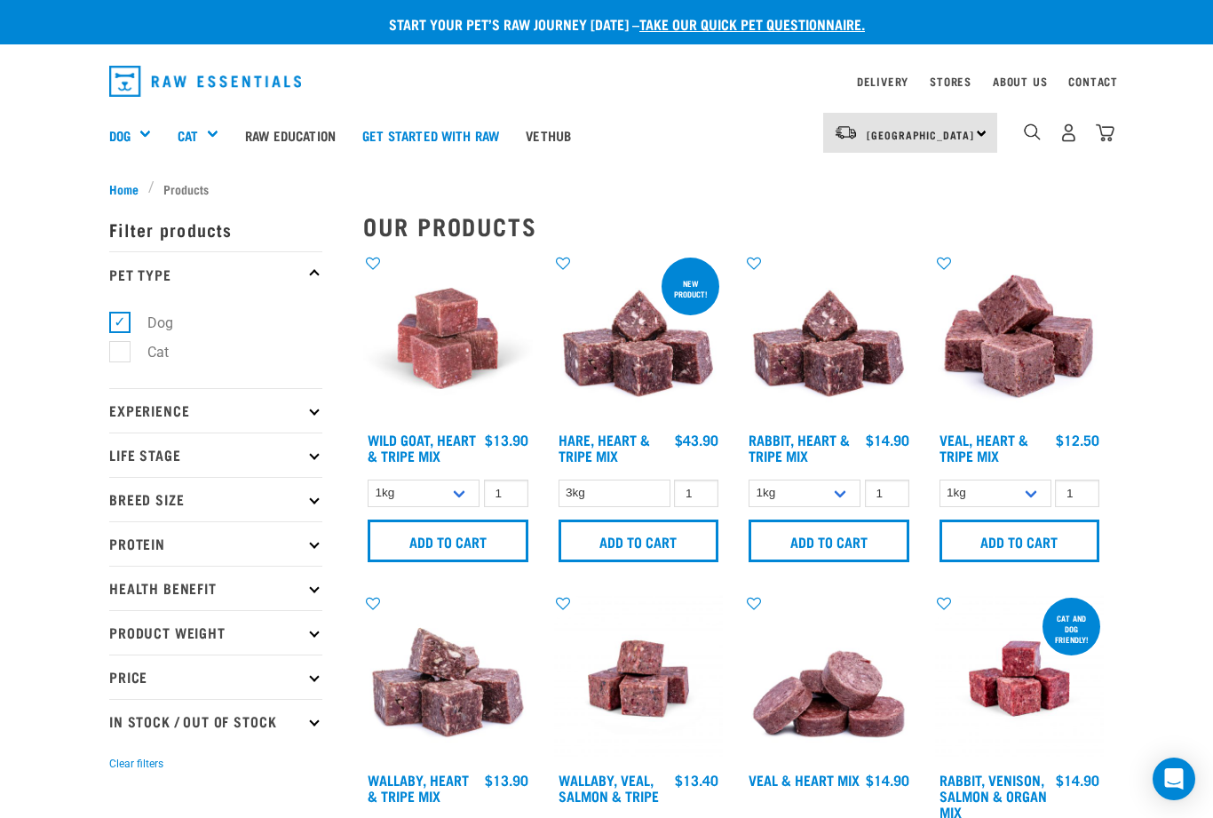
click at [0, 0] on div "Shop All Dog" at bounding box center [0, 0] width 0 height 0
click at [0, 0] on div "Mixes & Minces" at bounding box center [0, 0] width 0 height 0
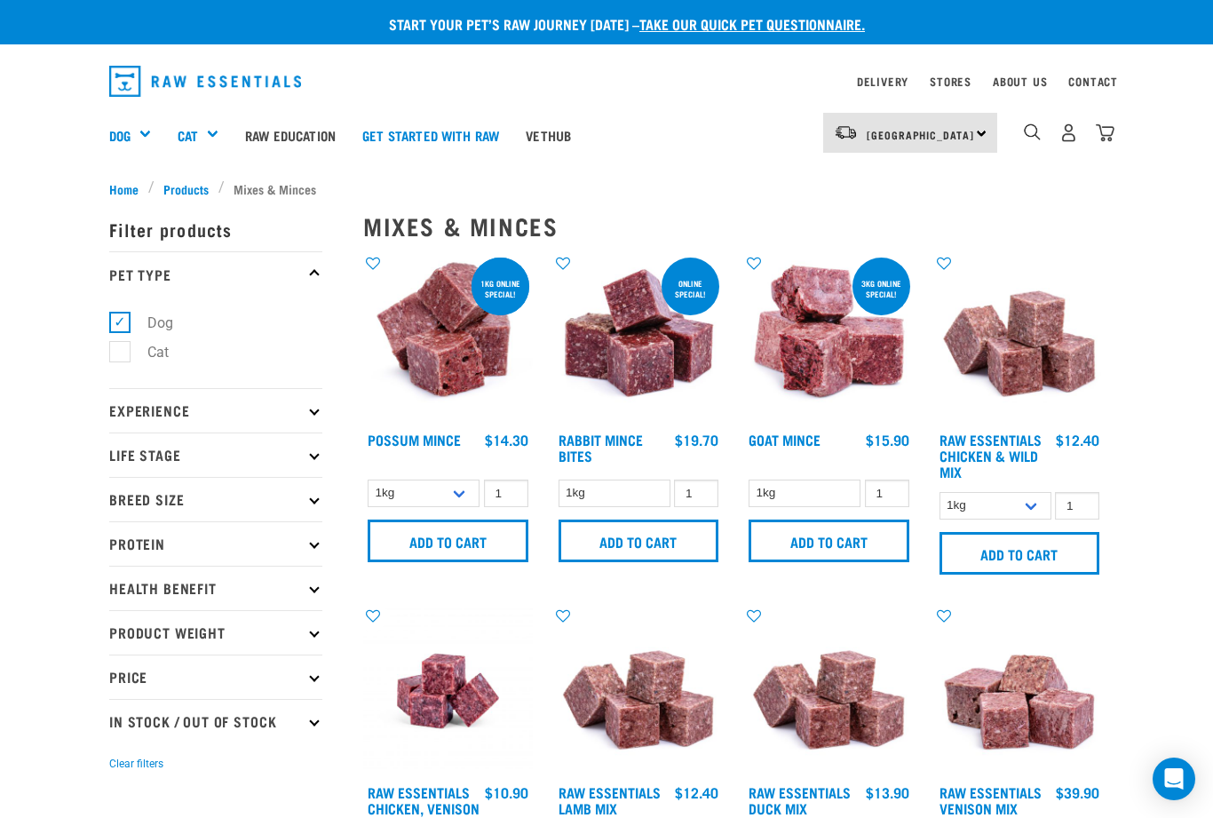
click at [447, 442] on link "Possum Mince" at bounding box center [414, 439] width 93 height 8
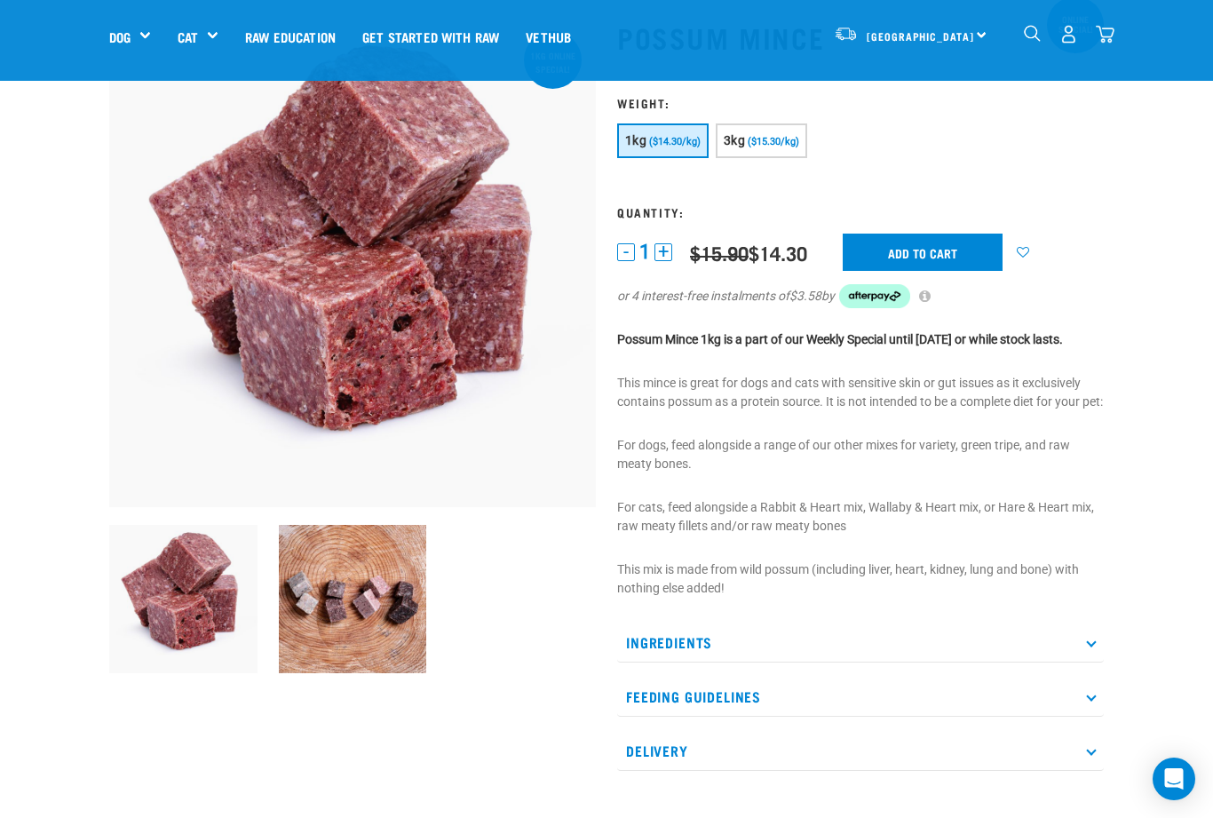
scroll to position [107, 0]
